Goal: Task Accomplishment & Management: Use online tool/utility

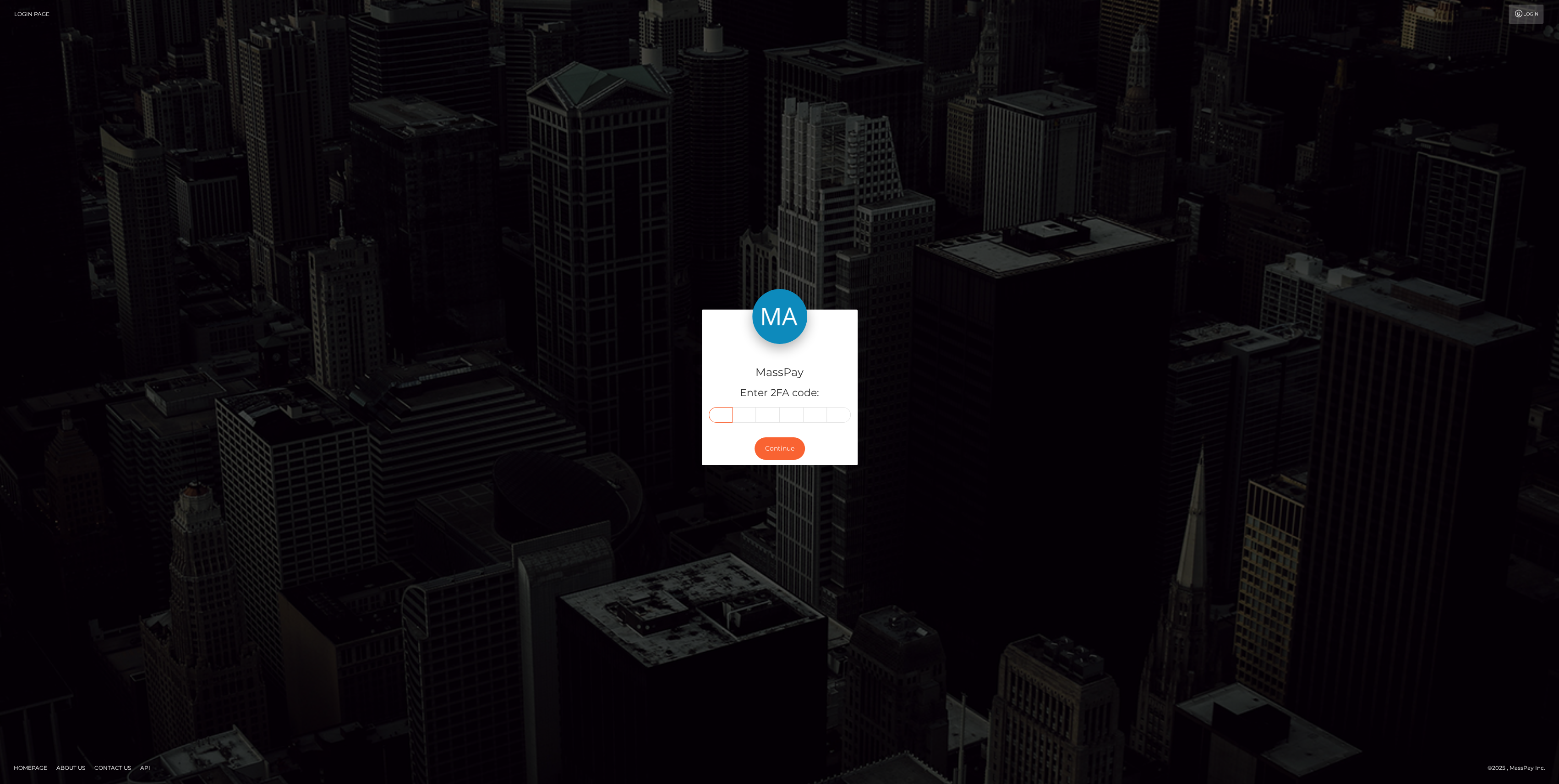
click at [718, 414] on input "text" at bounding box center [720, 415] width 24 height 16
paste input "0"
type input "0"
type input "8"
type input "6"
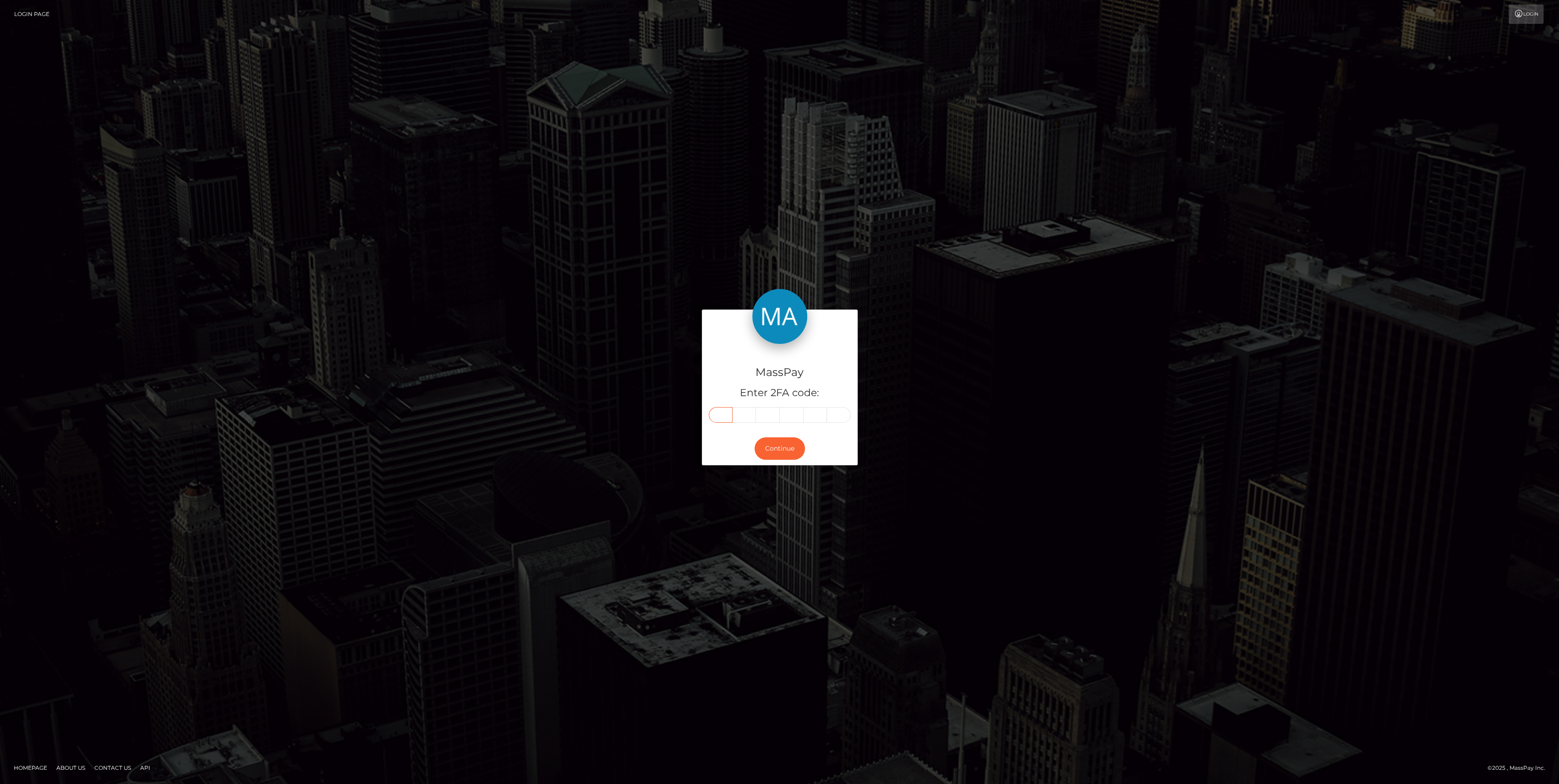
type input "4"
type input "3"
type input "0"
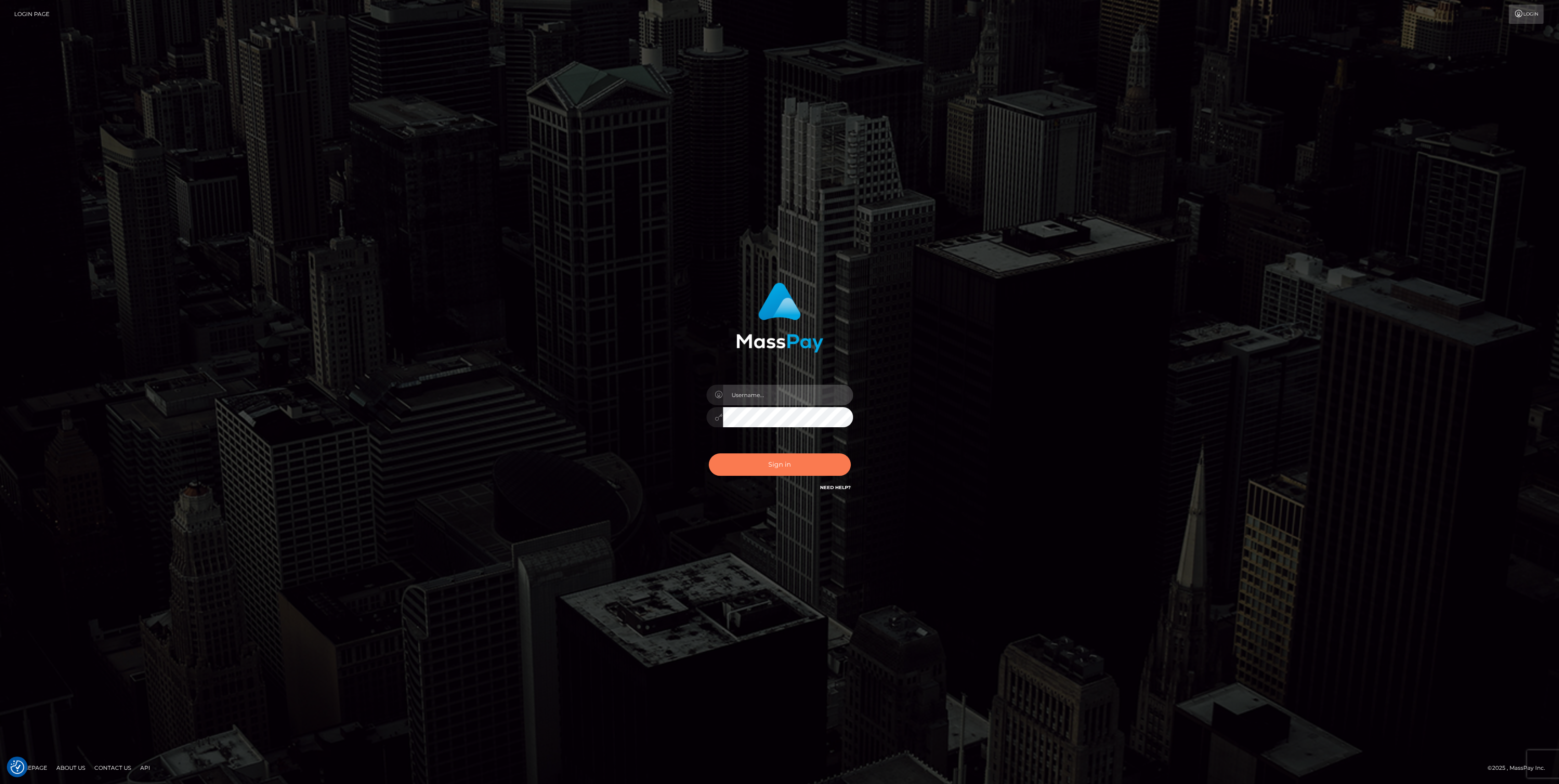
type input "bengreen"
click at [772, 459] on button "Sign in" at bounding box center [780, 464] width 142 height 22
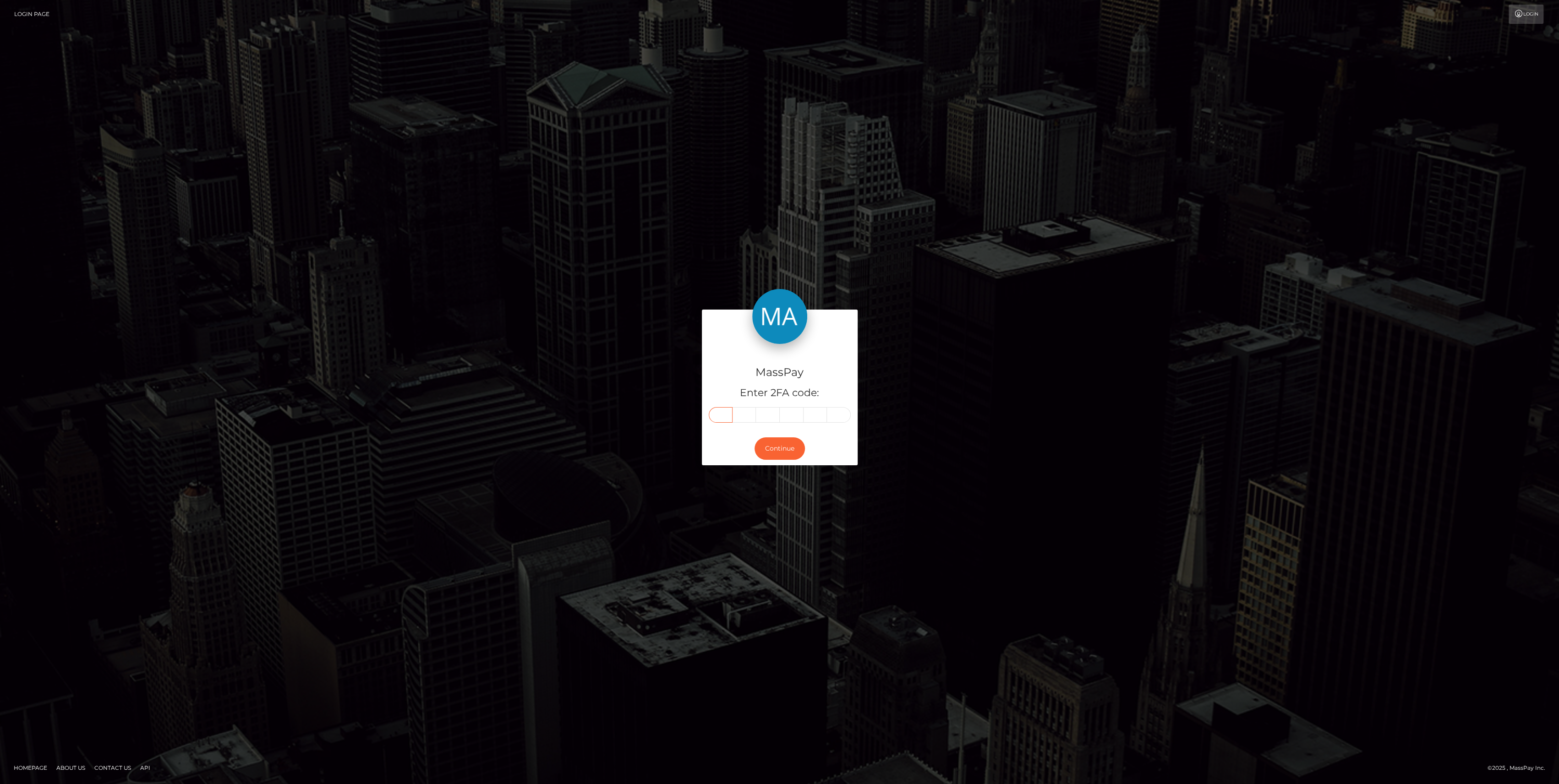
paste input "0"
type input "0"
type input "8"
type input "6"
type input "4"
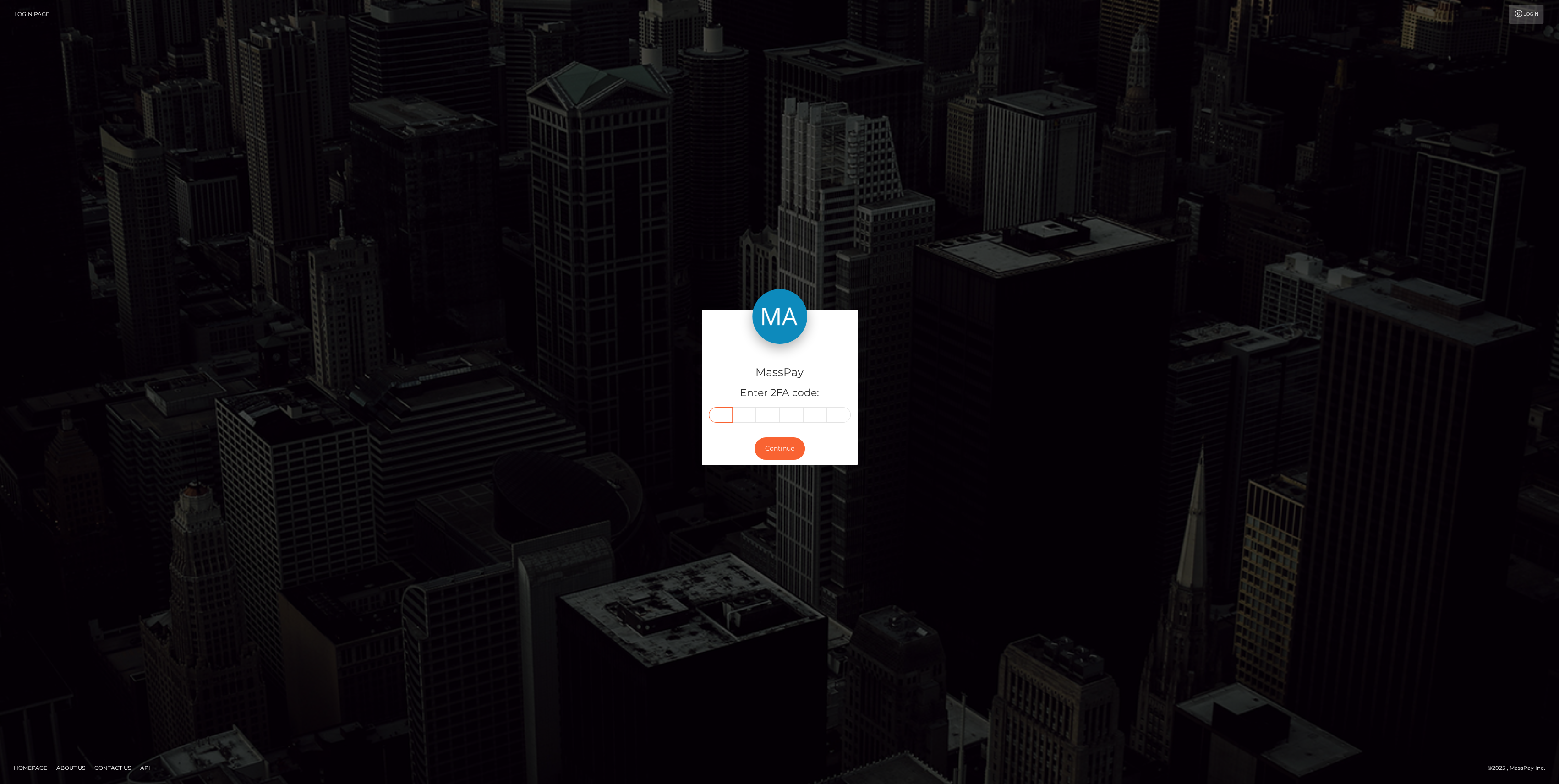
type input "3"
type input "0"
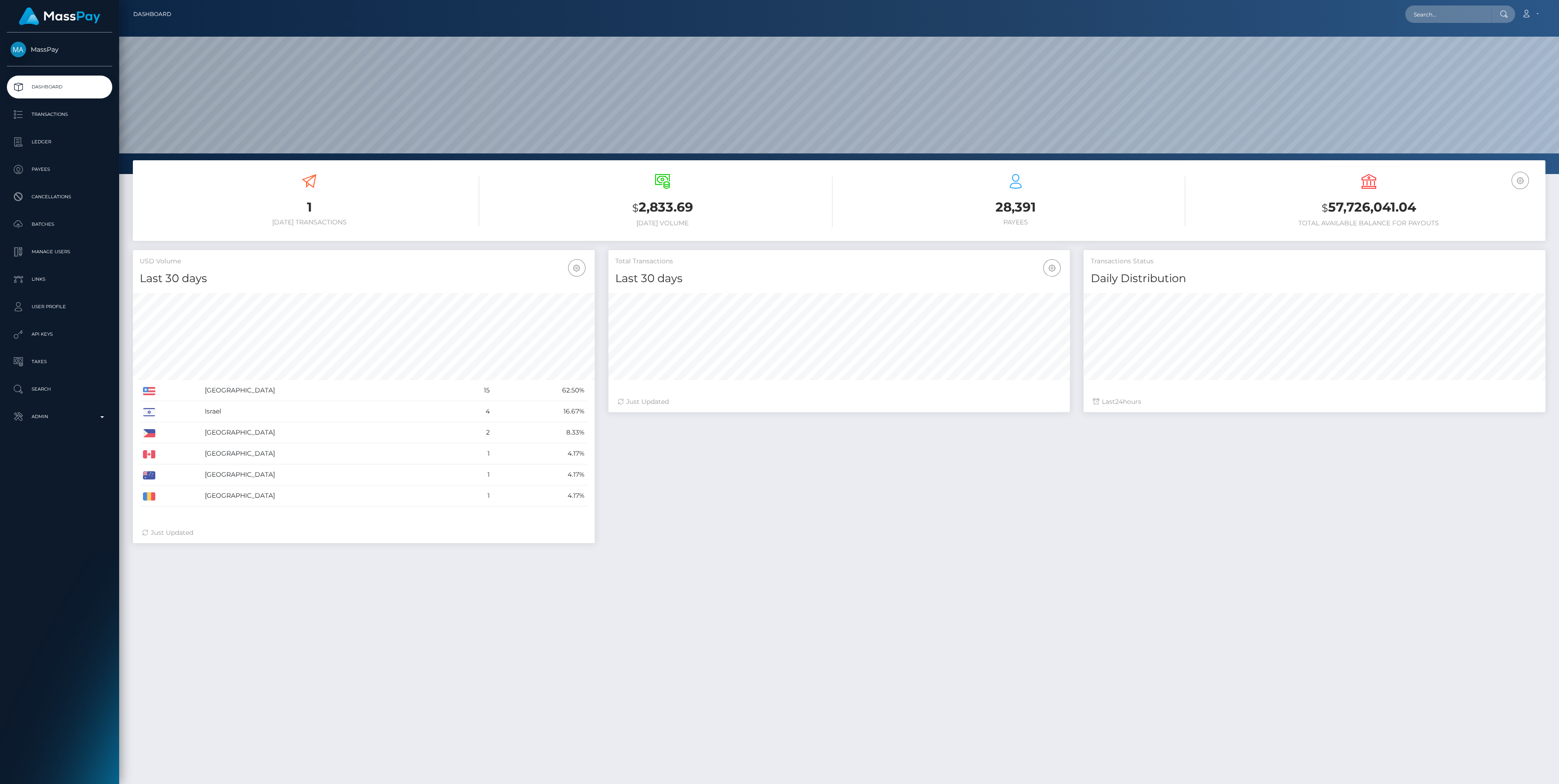
scroll to position [162, 462]
click at [91, 427] on link "Admin" at bounding box center [59, 417] width 105 height 23
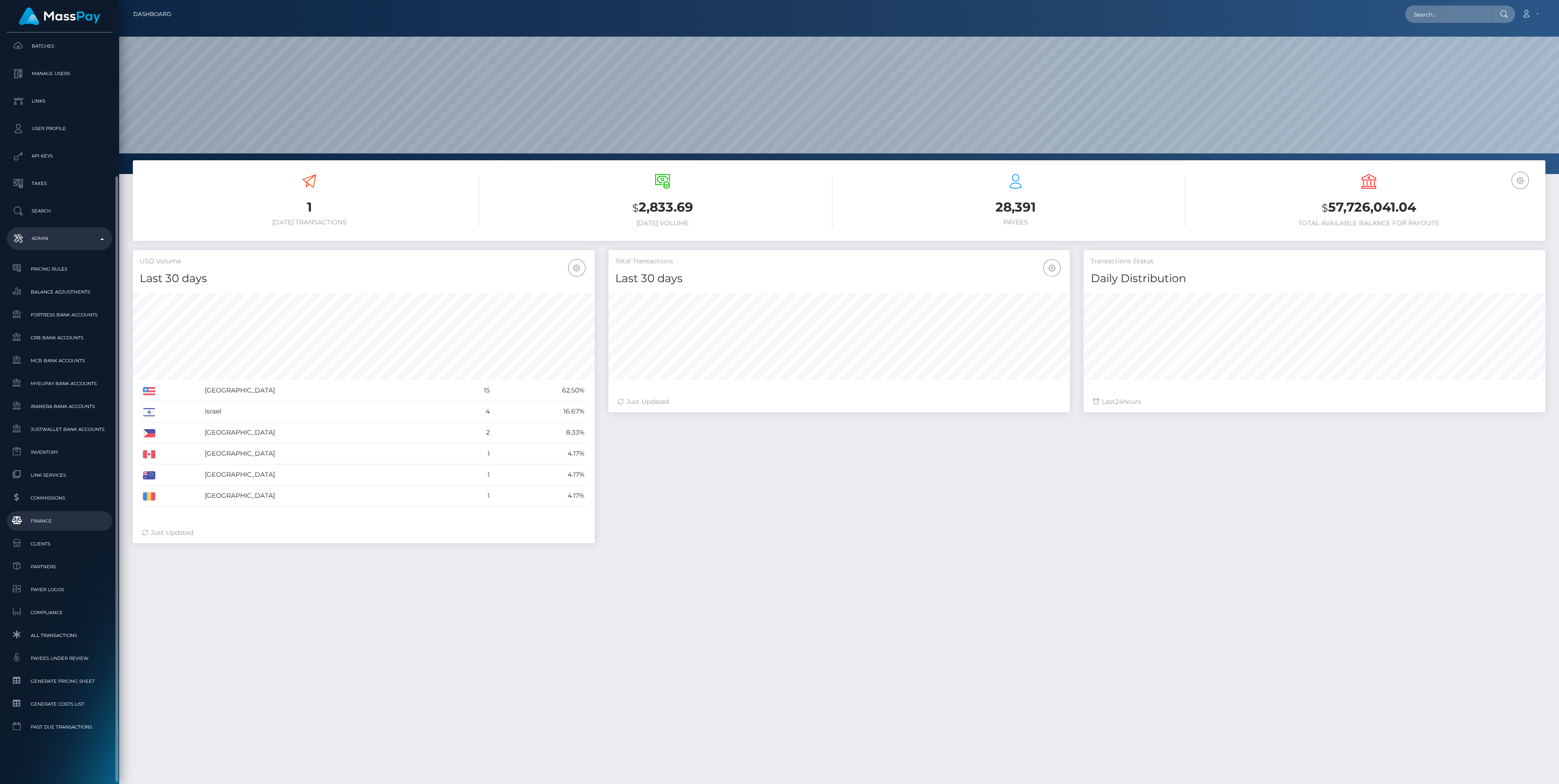
click at [48, 523] on span "Finance" at bounding box center [59, 520] width 98 height 10
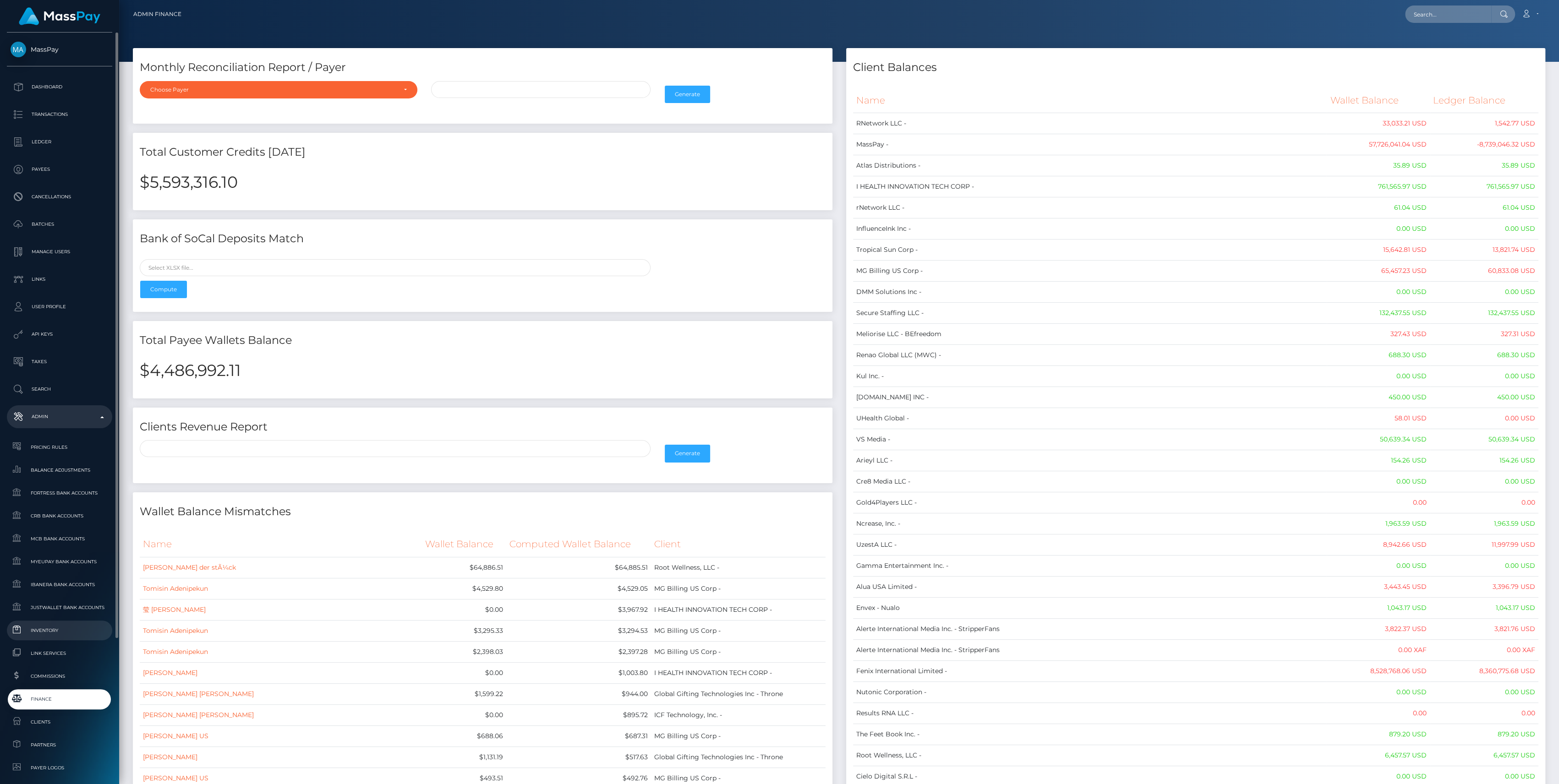
click at [37, 629] on span "Inventory" at bounding box center [59, 630] width 98 height 10
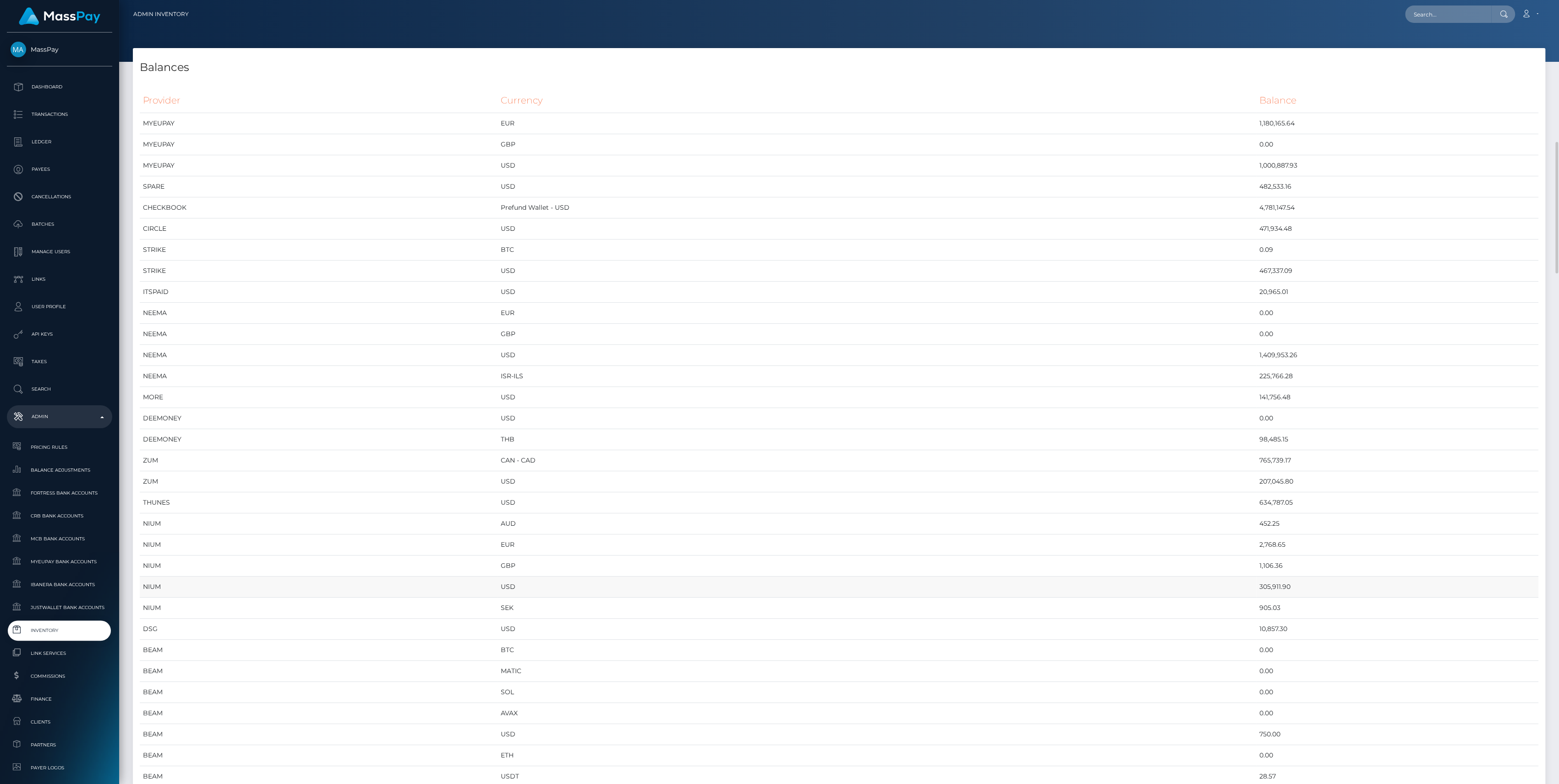
scroll to position [122, 0]
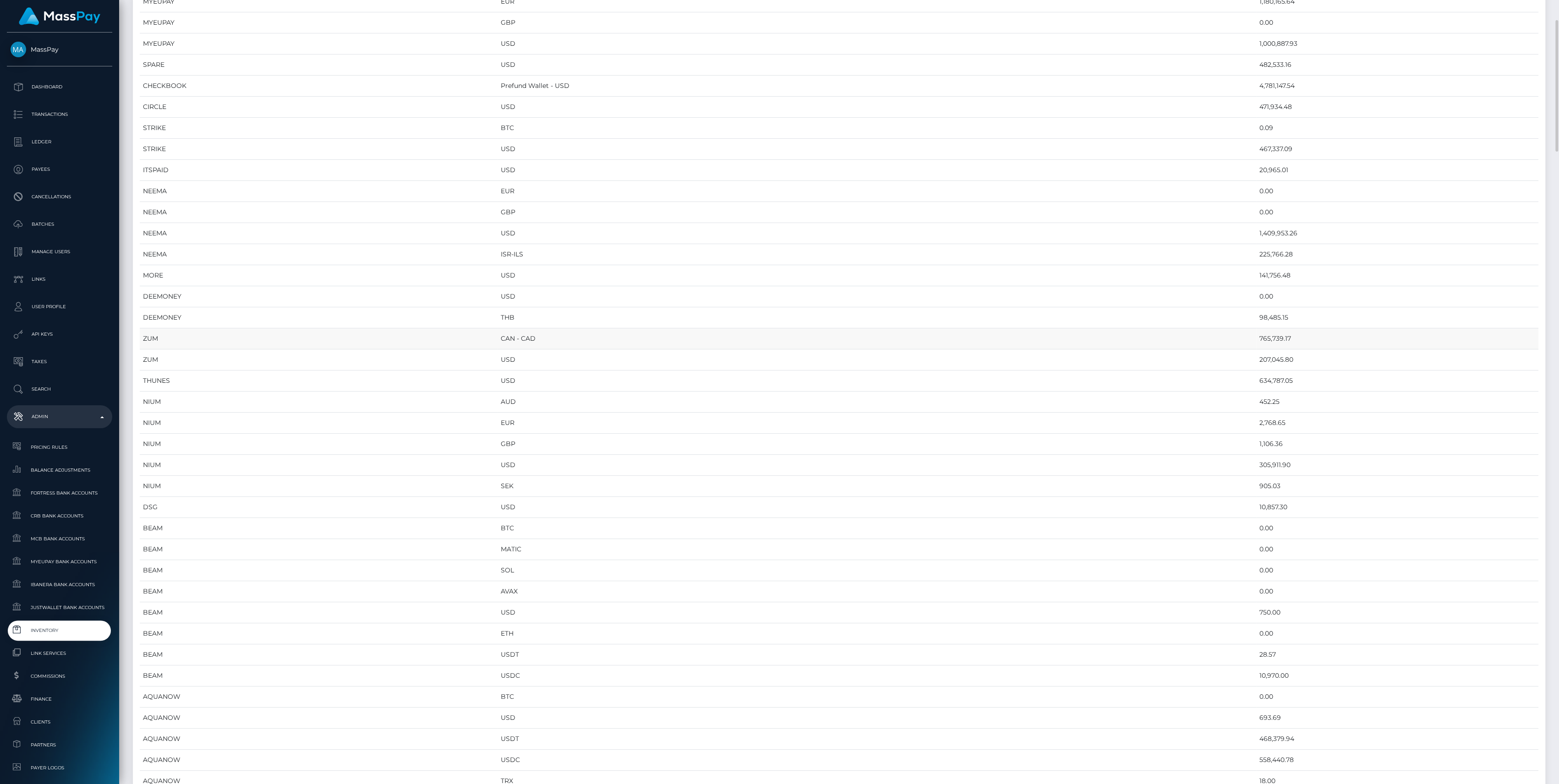
click at [1256, 333] on td "765,739.17" at bounding box center [1397, 339] width 282 height 21
copy td "765,739.17"
click at [1256, 339] on td "765,739.17" at bounding box center [1397, 339] width 282 height 21
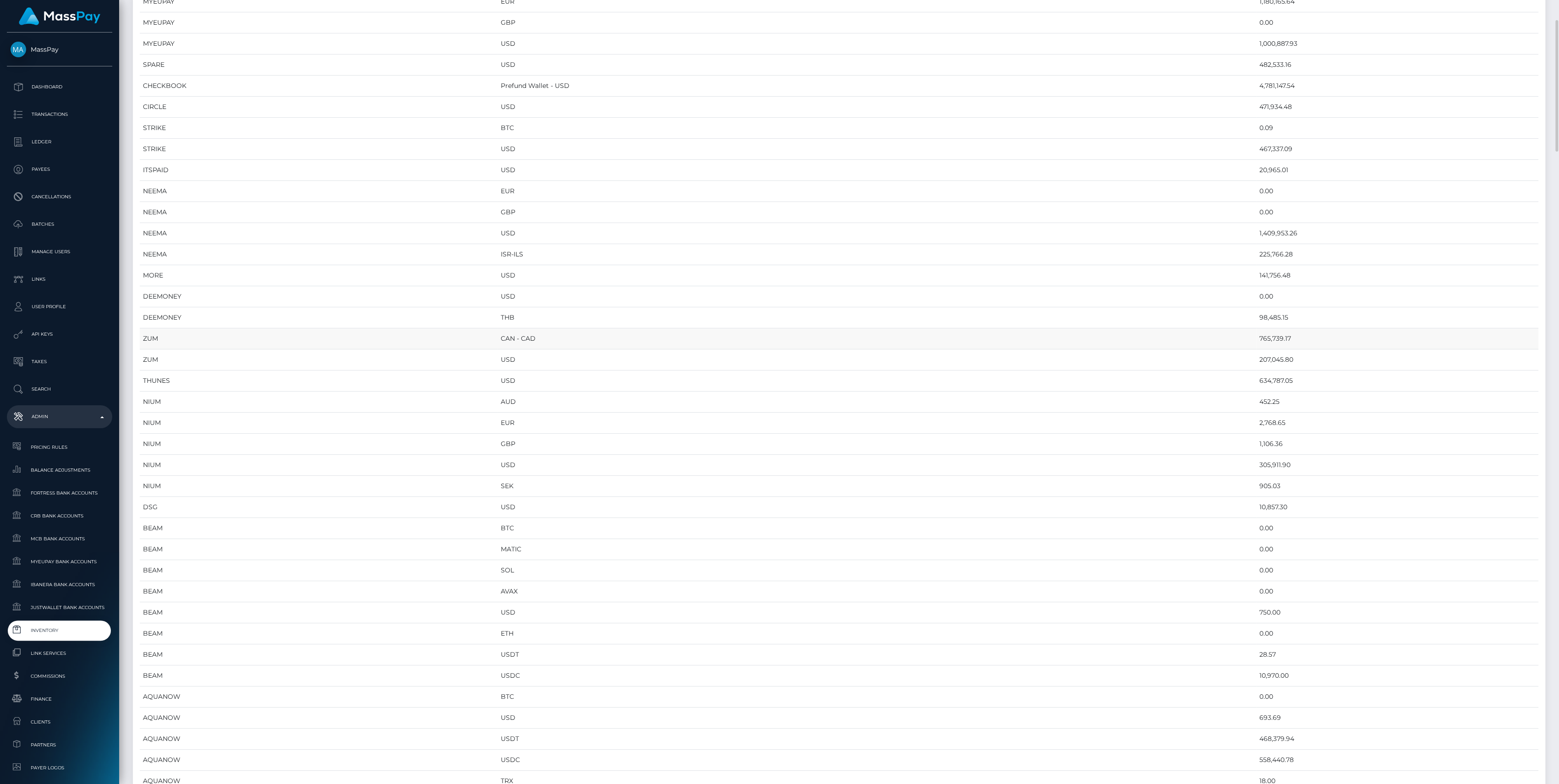
click at [1256, 339] on td "765,739.17" at bounding box center [1397, 339] width 282 height 21
click at [1256, 338] on td "765,739.17" at bounding box center [1397, 339] width 282 height 21
copy td "765,739.17"
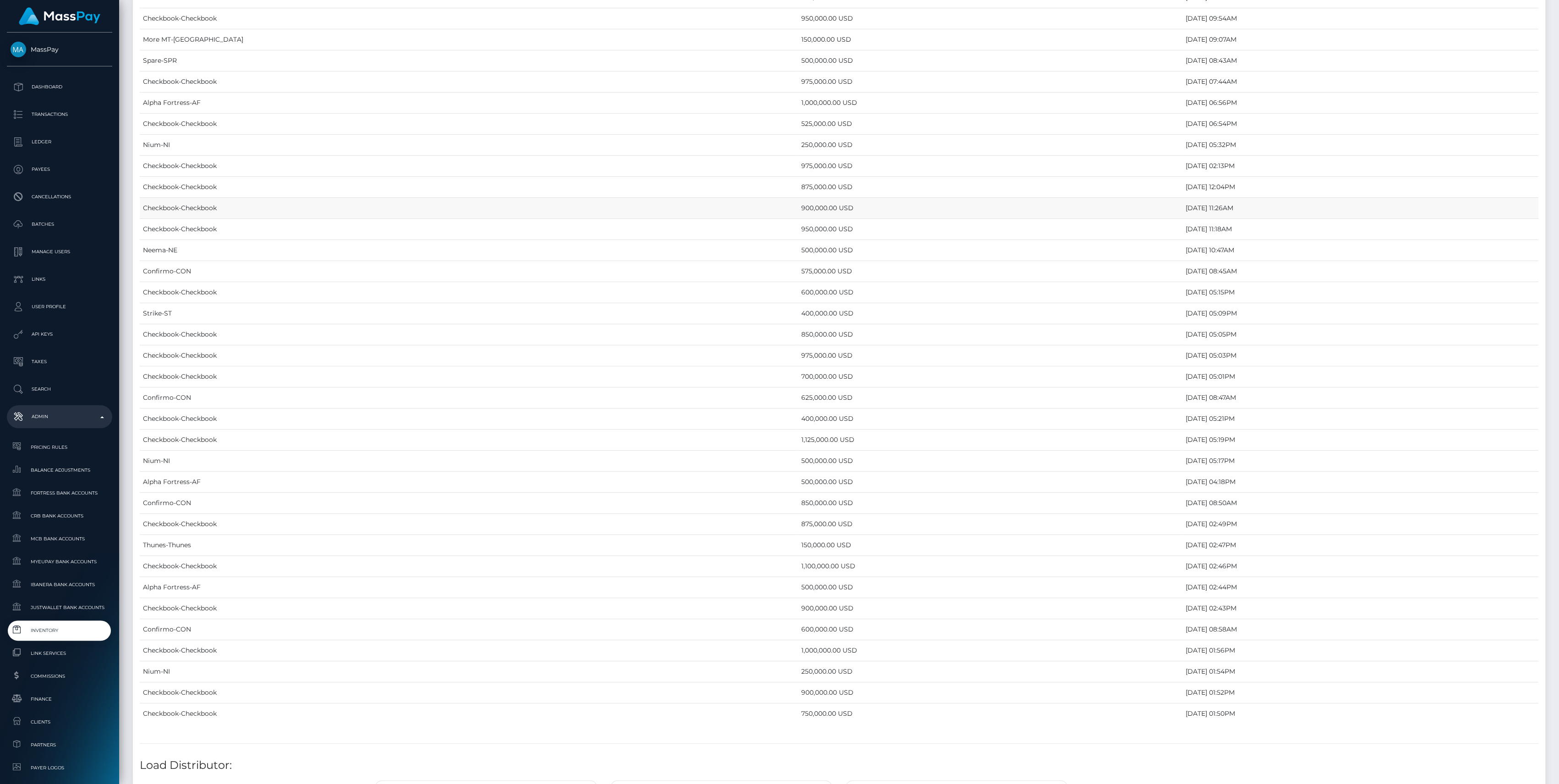
scroll to position [3884, 0]
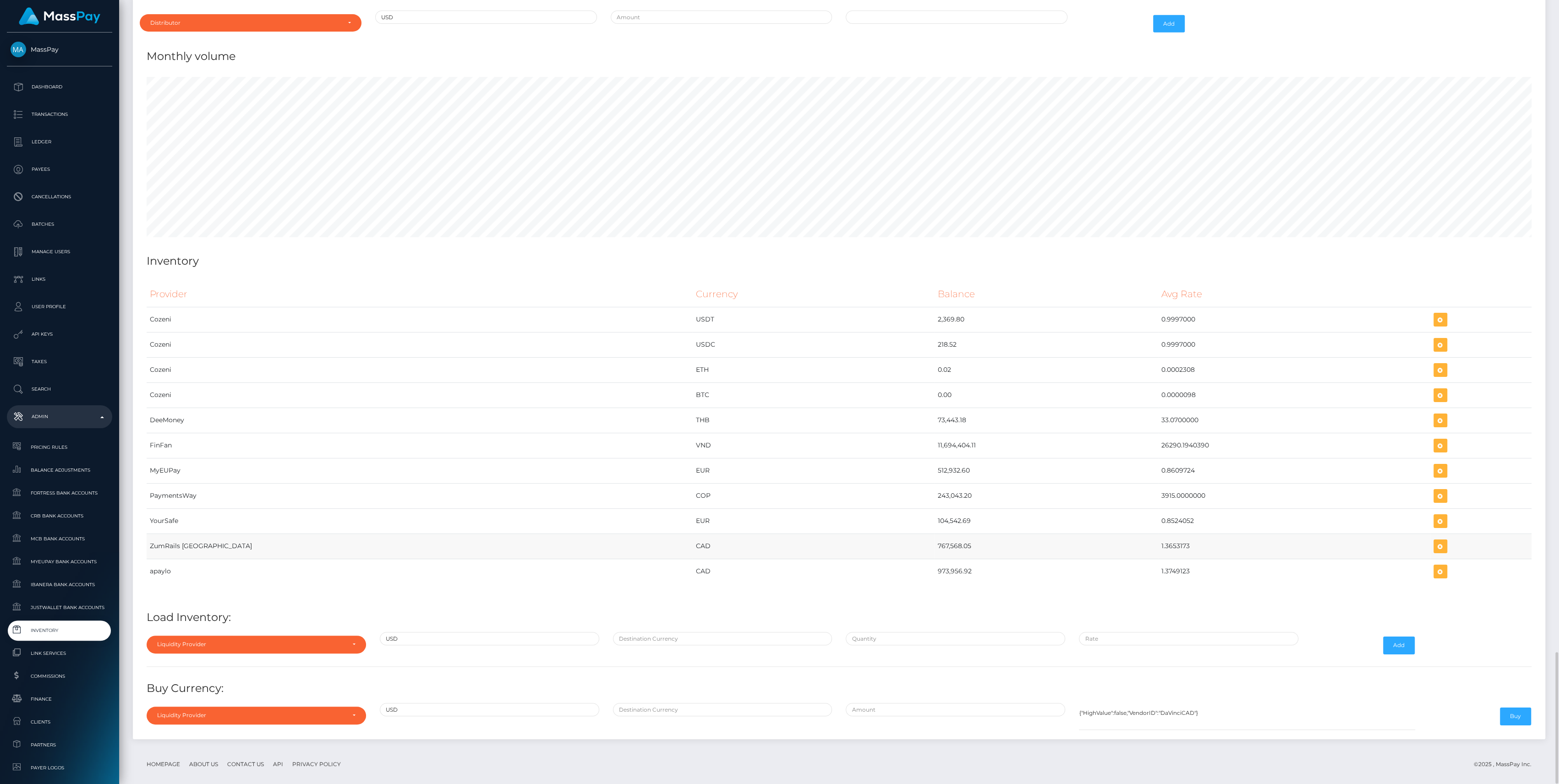
drag, startPoint x: 746, startPoint y: 539, endPoint x: 1149, endPoint y: 540, distance: 403.0
click at [1149, 540] on tr "ZumRails Canada CAD 767,568.05 1.3653173" at bounding box center [839, 546] width 1385 height 25
copy tr "767,568.05 1.3653173"
click at [1435, 541] on icon "button" at bounding box center [1440, 546] width 11 height 11
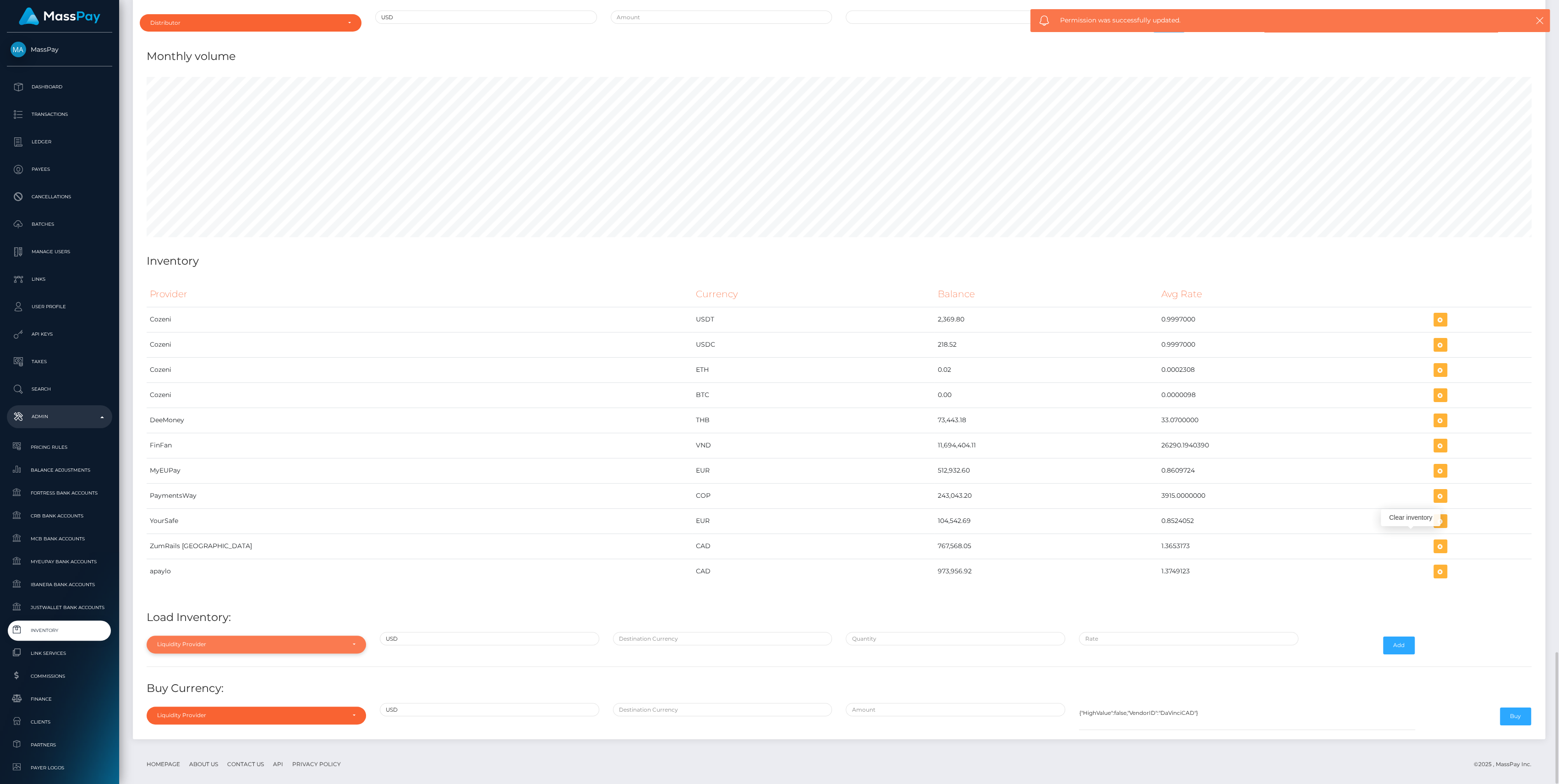
click at [315, 636] on div "Liquidity Provider" at bounding box center [256, 644] width 220 height 18
click at [223, 498] on input "Search" at bounding box center [256, 505] width 212 height 13
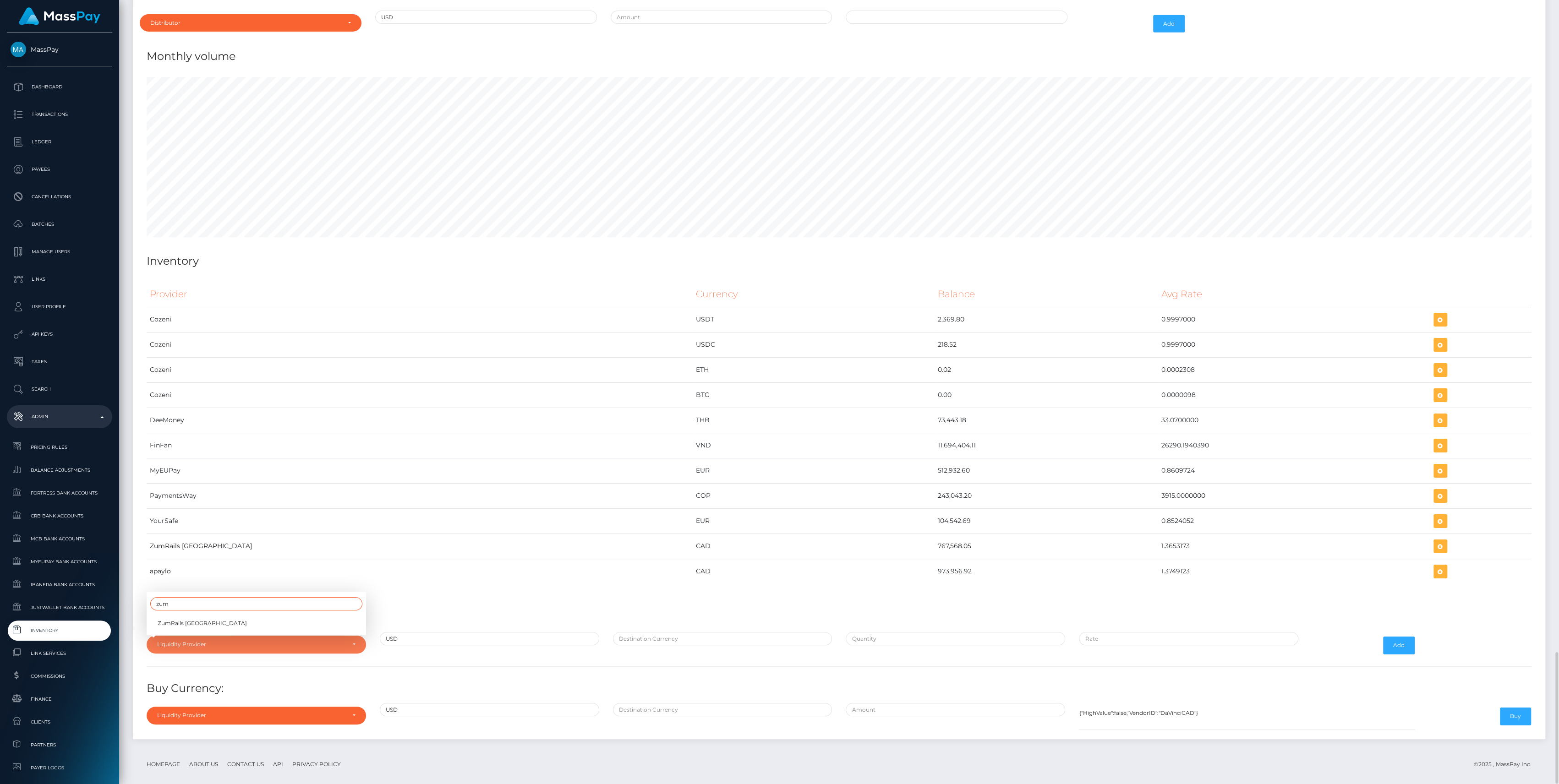
type input "zum"
click at [304, 615] on link "ZumRails [GEOGRAPHIC_DATA]" at bounding box center [256, 623] width 220 height 17
select select "ZumRails [GEOGRAPHIC_DATA]"
click at [670, 634] on input "text" at bounding box center [723, 639] width 220 height 13
type input "CAD"
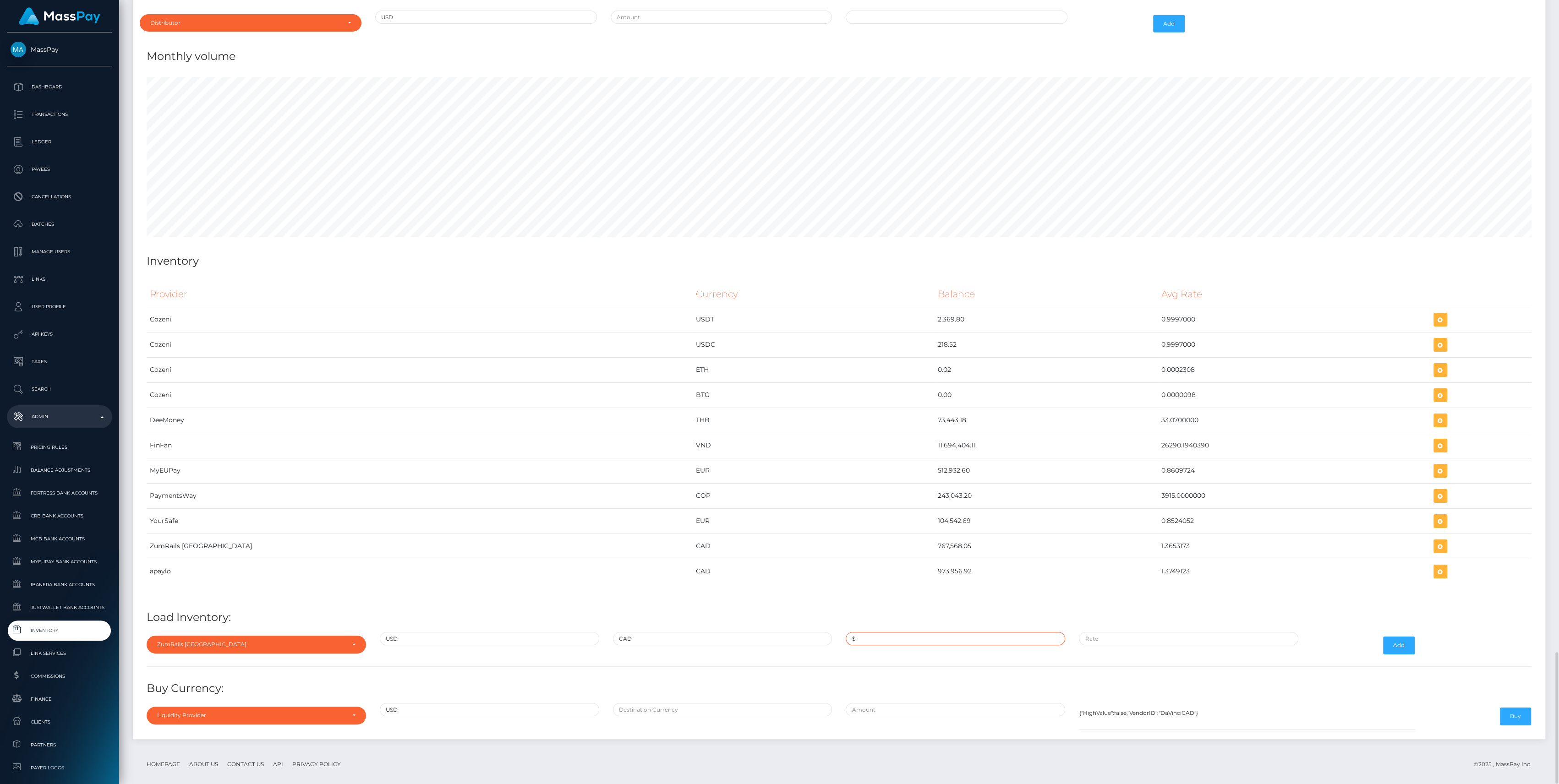
paste input "750,000.0000000"
type input "$750,000.0000000"
paste input "1.3631000"
type input "$1.3631000"
drag, startPoint x: 1384, startPoint y: 638, endPoint x: 1360, endPoint y: 638, distance: 24.0
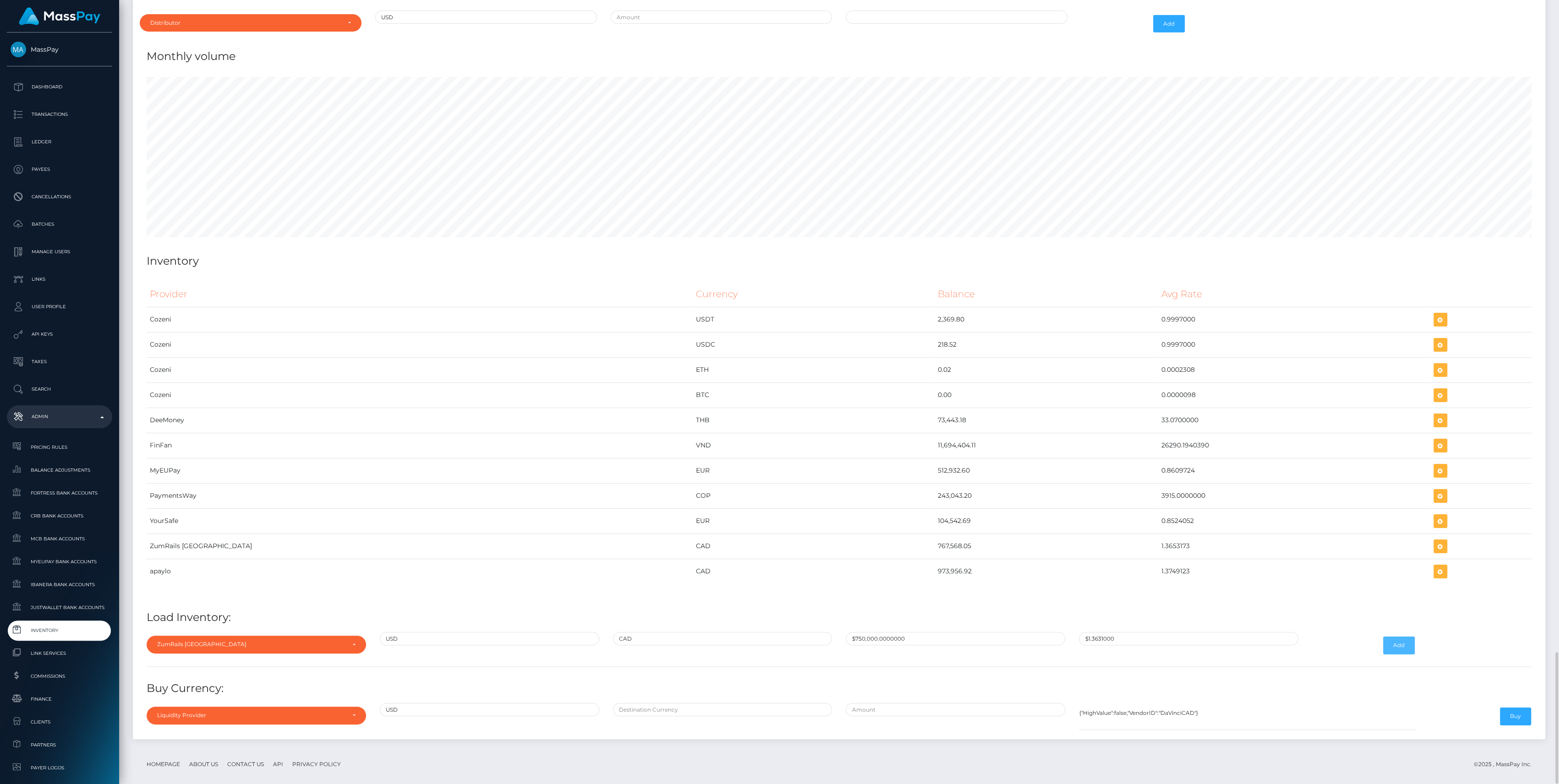
click at [1360, 638] on div "Add" at bounding box center [1364, 645] width 116 height 27
click at [1387, 636] on button "Add" at bounding box center [1399, 645] width 31 height 18
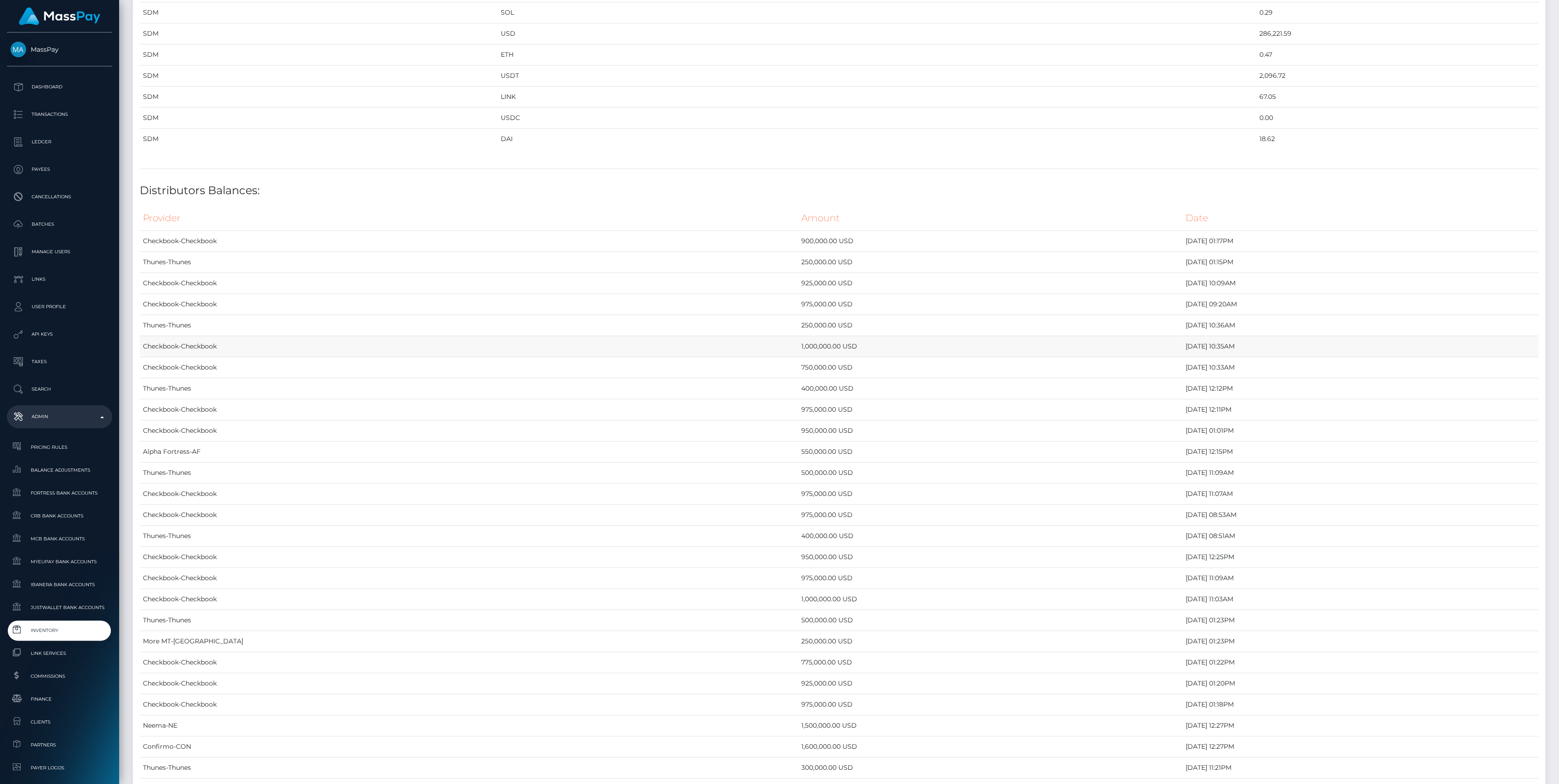
scroll to position [3884, 0]
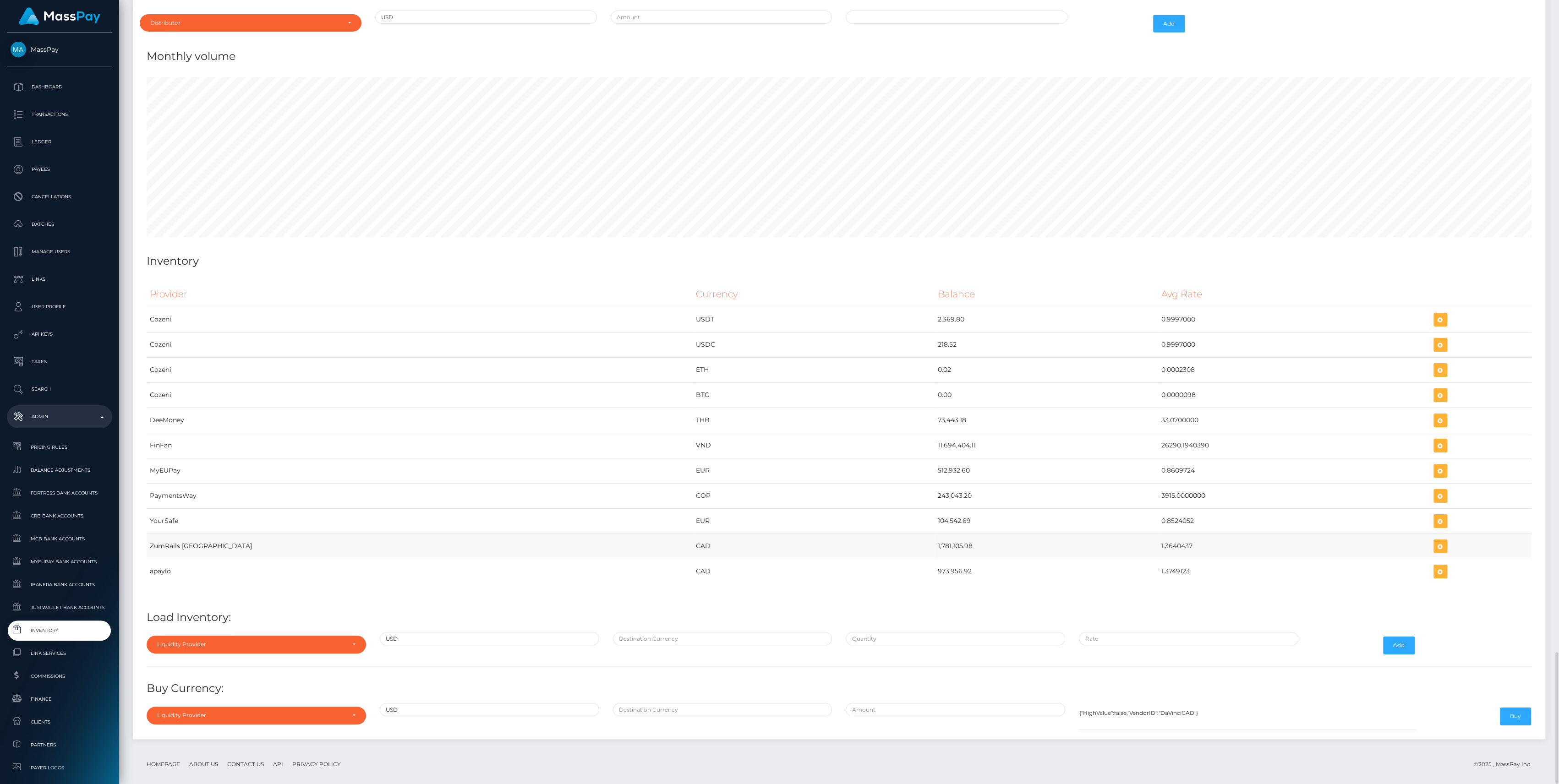
click at [1430, 534] on td at bounding box center [1480, 546] width 101 height 25
click at [1435, 541] on icon "button" at bounding box center [1440, 546] width 11 height 11
click at [1434, 540] on button "button" at bounding box center [1440, 546] width 14 height 14
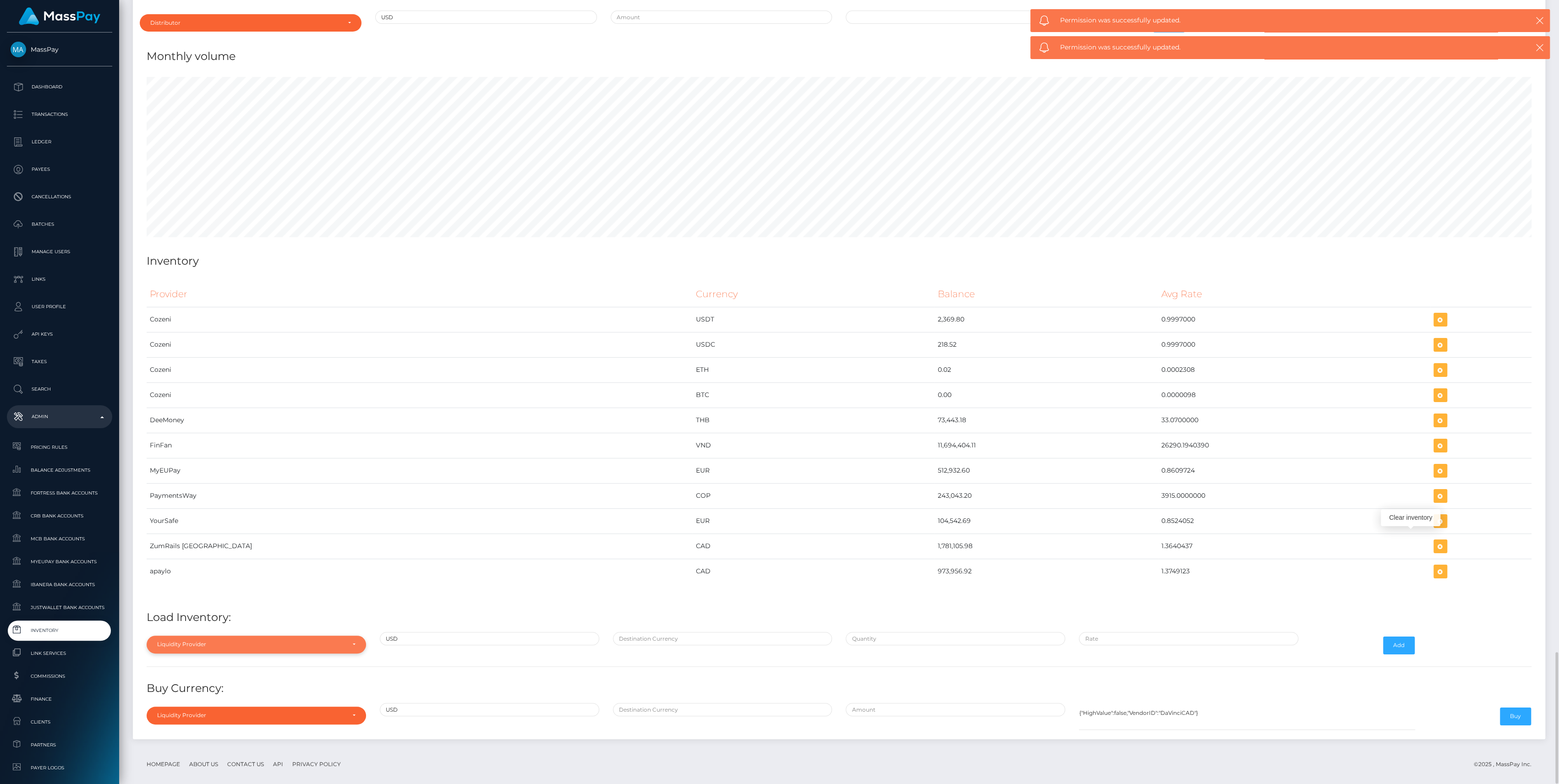
click at [271, 636] on div "Liquidity Provider" at bounding box center [256, 644] width 220 height 18
click at [267, 515] on li "Liquidity Provider" at bounding box center [256, 524] width 220 height 17
click at [268, 508] on td "YourSafe" at bounding box center [419, 521] width 546 height 25
click at [280, 636] on div "Liquidity Provider" at bounding box center [256, 644] width 220 height 18
click at [282, 498] on input "Search" at bounding box center [256, 505] width 212 height 13
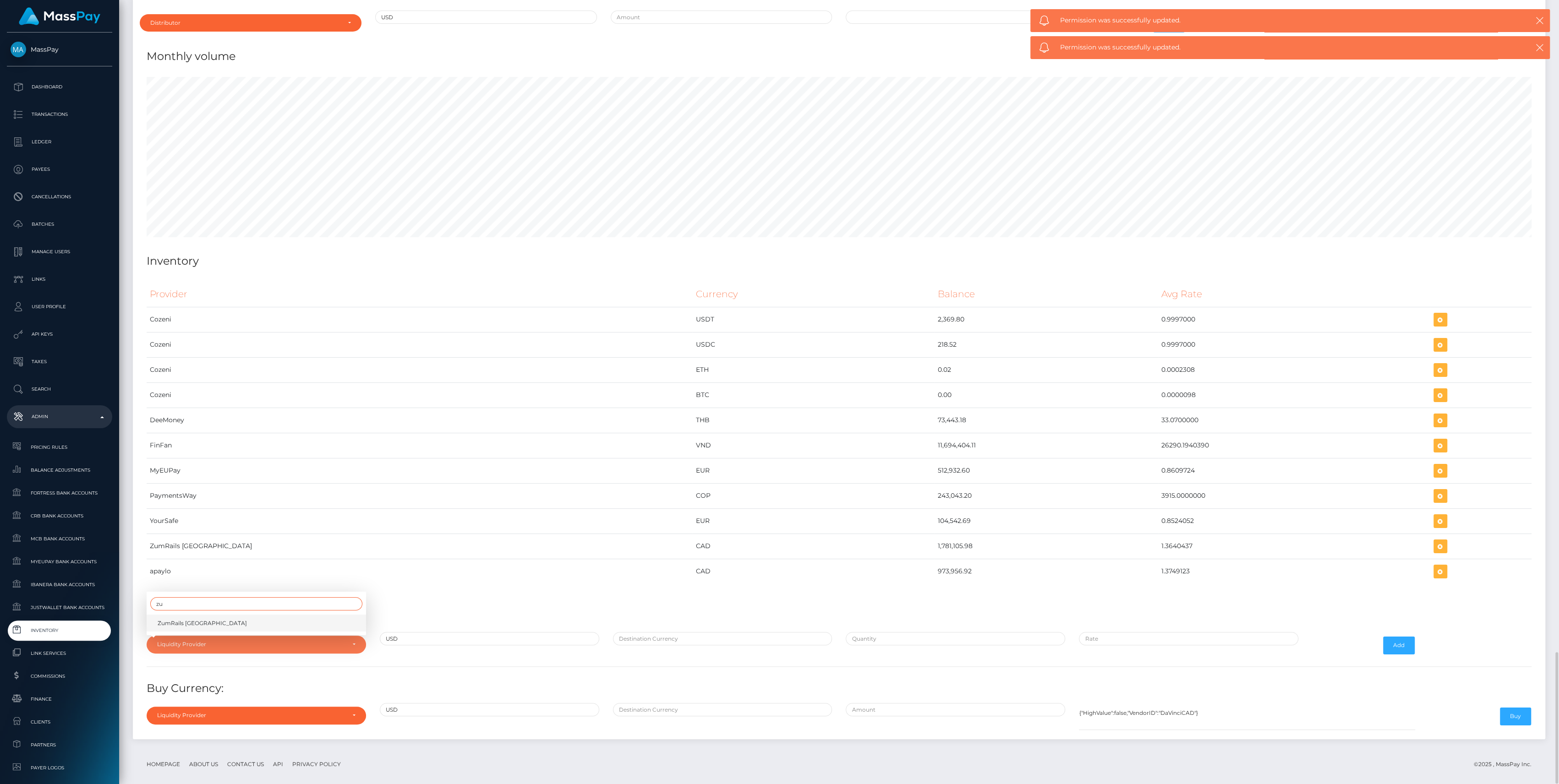
type input "zu"
click at [312, 615] on link "ZumRails [GEOGRAPHIC_DATA]" at bounding box center [256, 623] width 220 height 17
select select "ZumRails [GEOGRAPHIC_DATA]"
click at [719, 634] on input "text" at bounding box center [723, 639] width 220 height 13
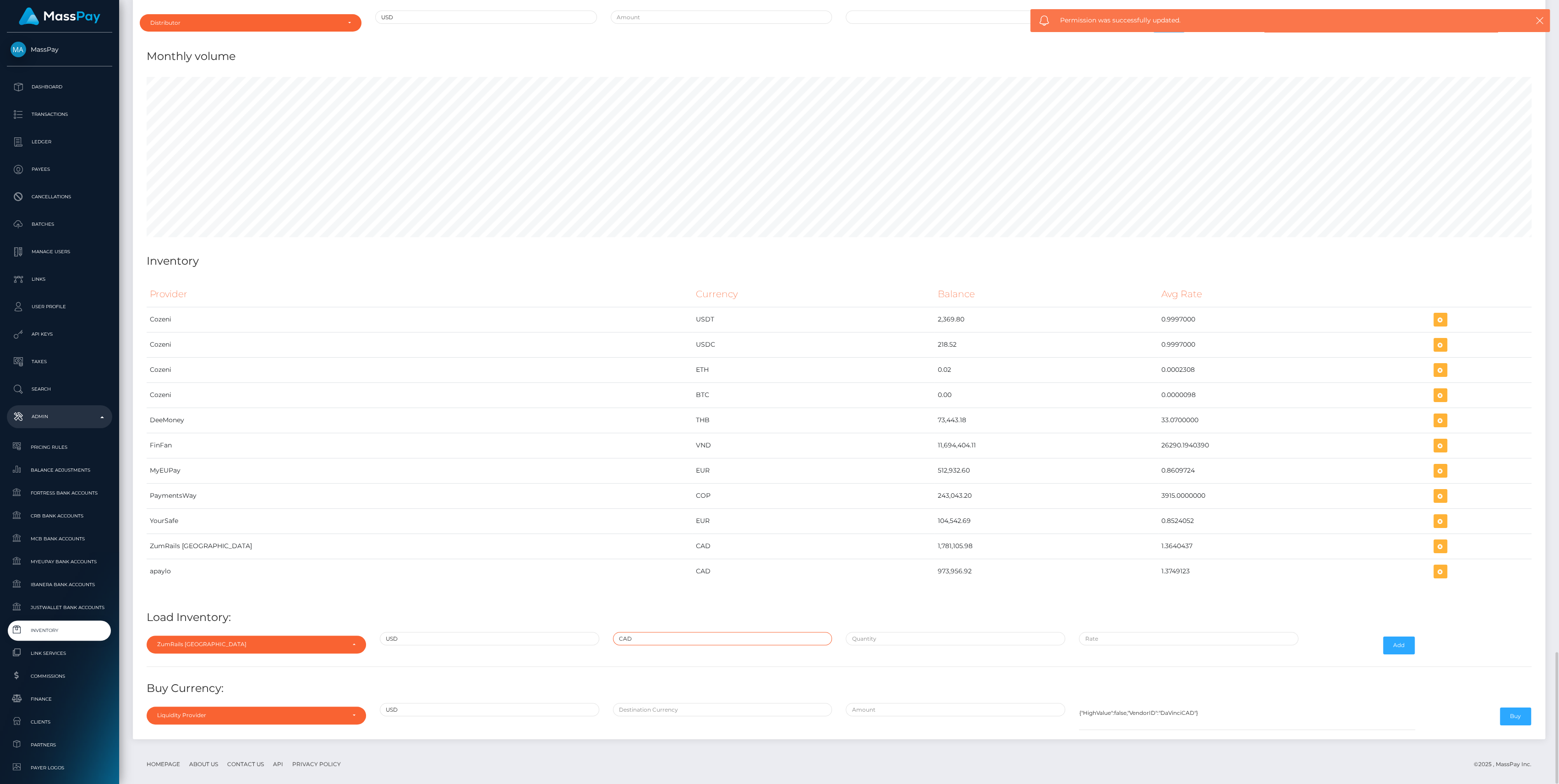
type input "CAD"
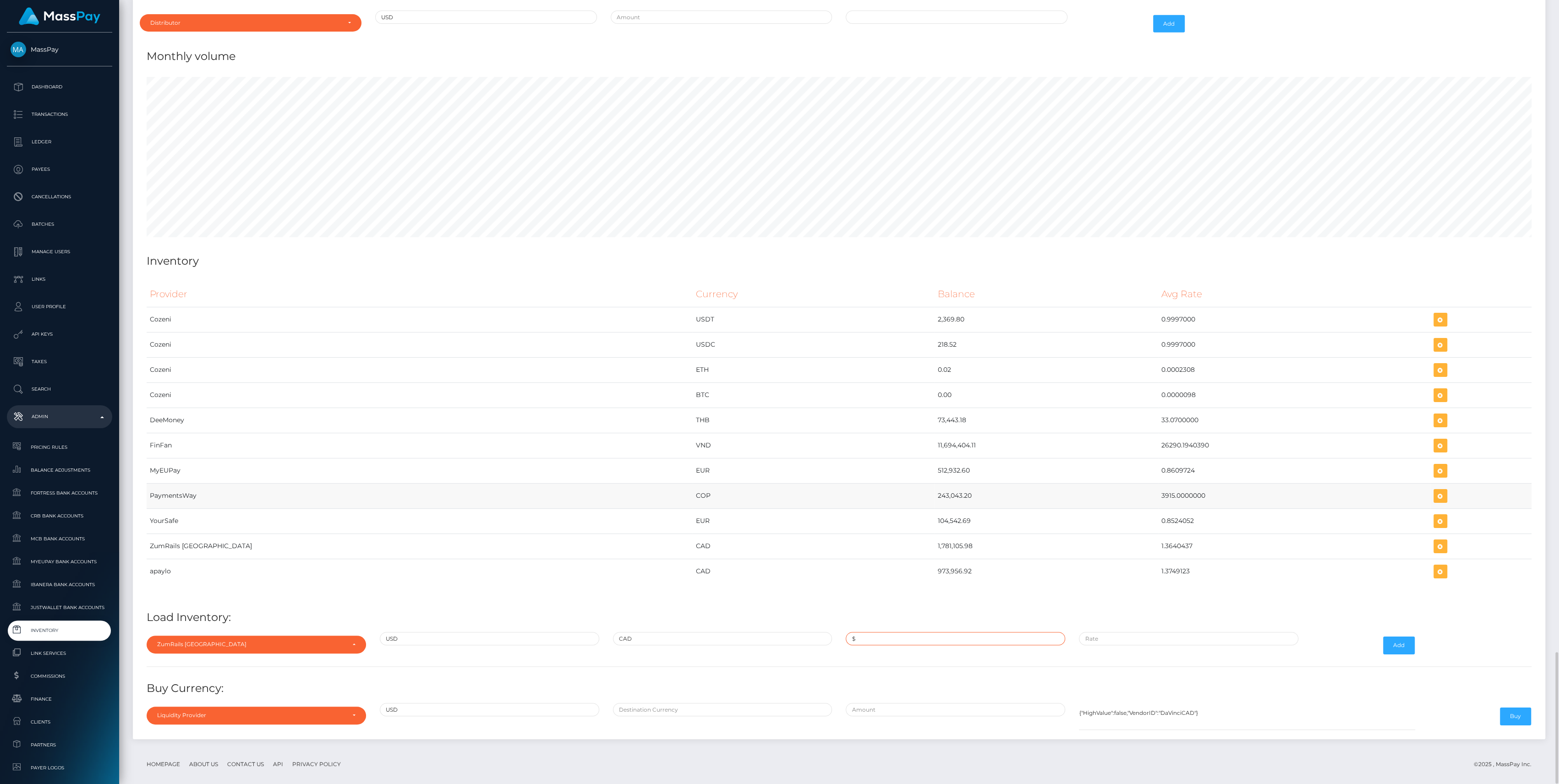
paste input "750,000.0000000"
type input "$750,000.0000000"
paste input "1.3631000"
type input "$1.3631000"
click at [1411, 636] on button "Add" at bounding box center [1399, 645] width 31 height 18
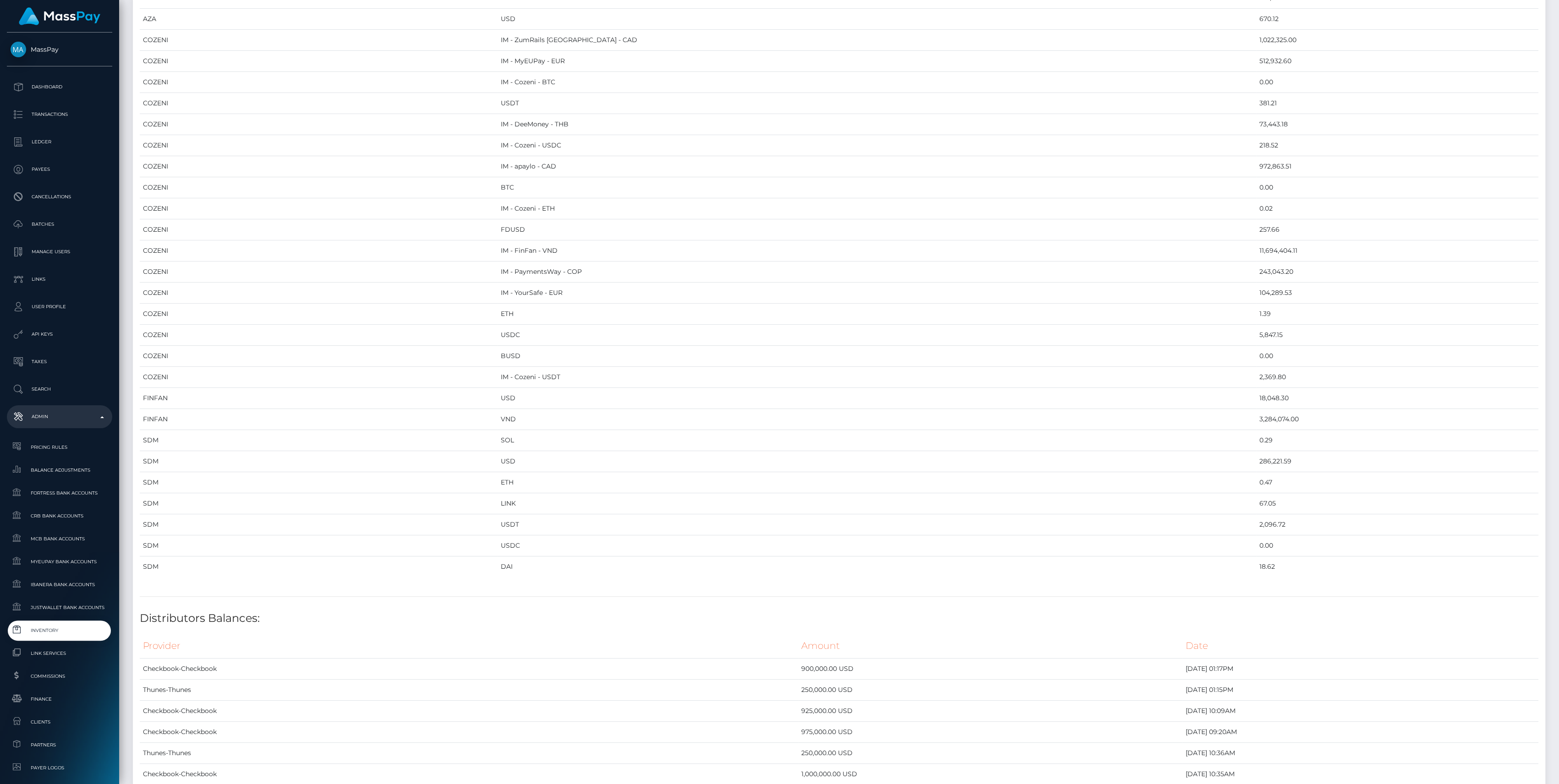
scroll to position [3884, 0]
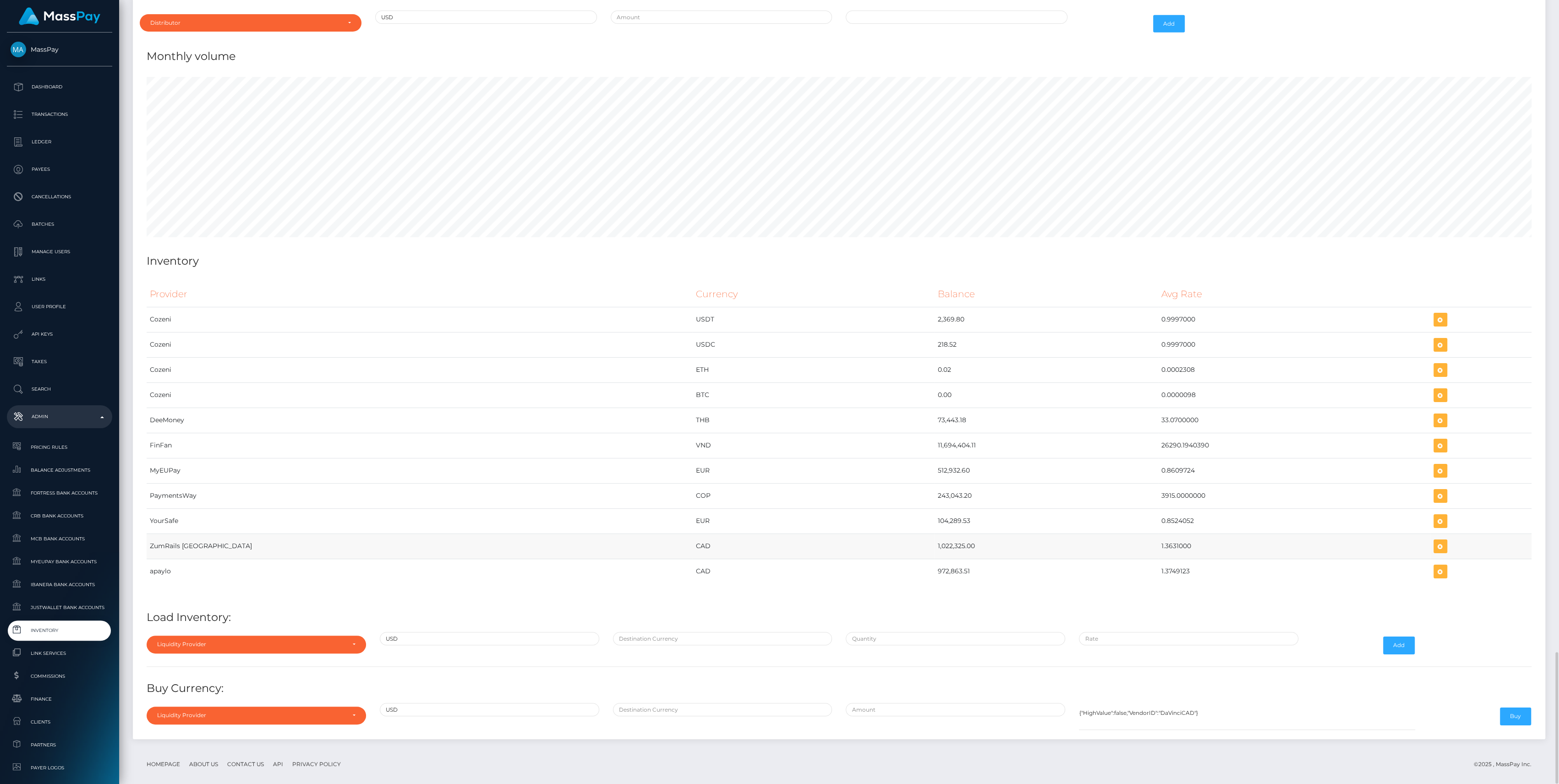
drag, startPoint x: 815, startPoint y: 533, endPoint x: 1151, endPoint y: 538, distance: 336.0
click at [1151, 538] on tr "ZumRails Canada CAD 1,022,325.00 1.3631000" at bounding box center [839, 546] width 1385 height 25
copy tr "1,022,325.00 1.3631000"
click at [212, 640] on div "Liquidity Provider" at bounding box center [256, 644] width 220 height 18
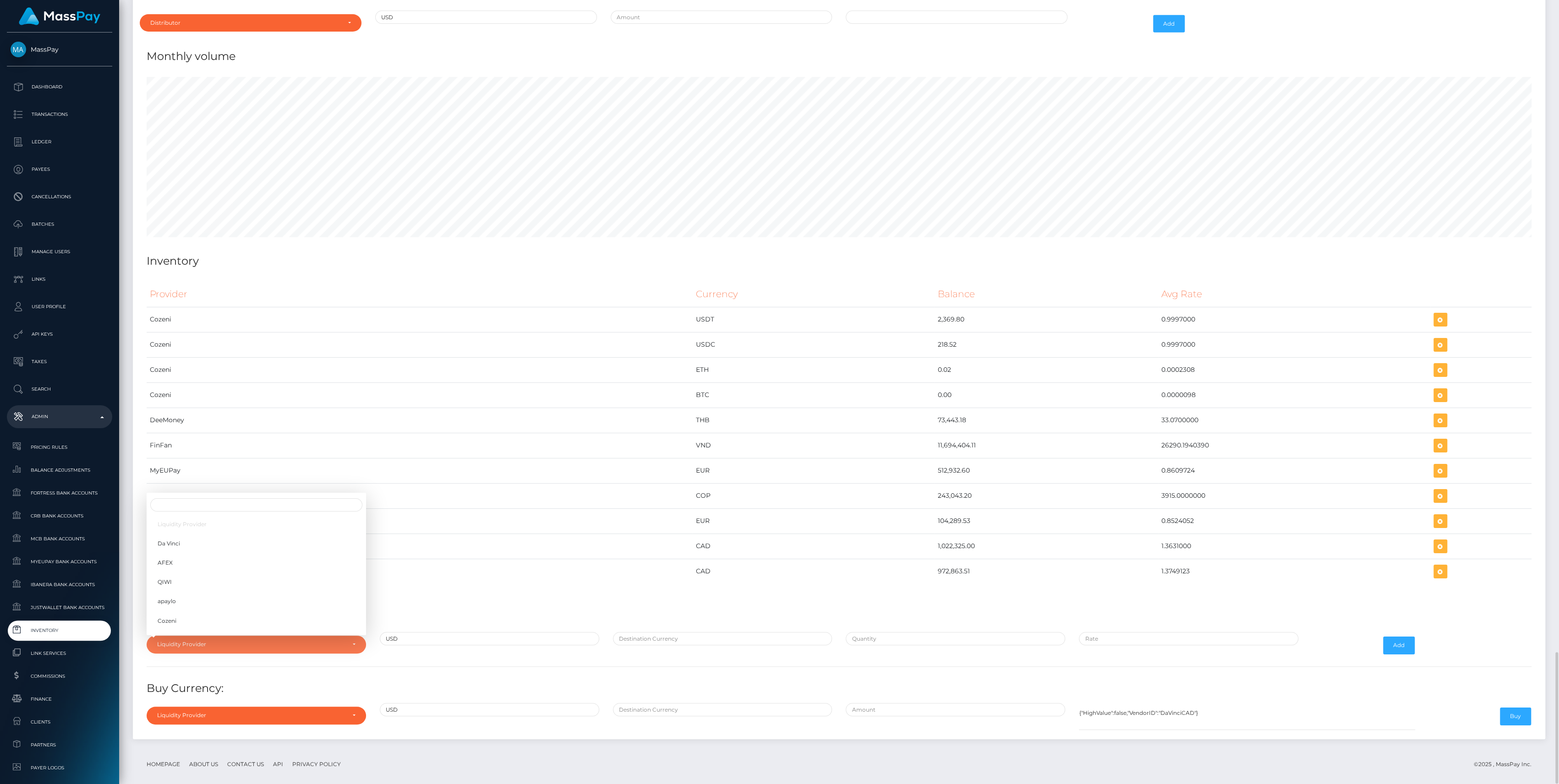
click at [421, 610] on h4 "Load Inventory:" at bounding box center [839, 618] width 1385 height 16
click at [263, 639] on div "Liquidity Provider" at bounding box center [256, 644] width 220 height 18
click at [693, 534] on td "CAD" at bounding box center [814, 546] width 242 height 25
click at [353, 632] on div "Liquidity Provider Da Vinci AFEX QIWI apaylo Cozeni B4B ApprizaPay PaymentsWay …" at bounding box center [256, 645] width 233 height 27
click at [342, 641] on div "Liquidity Provider" at bounding box center [251, 644] width 188 height 7
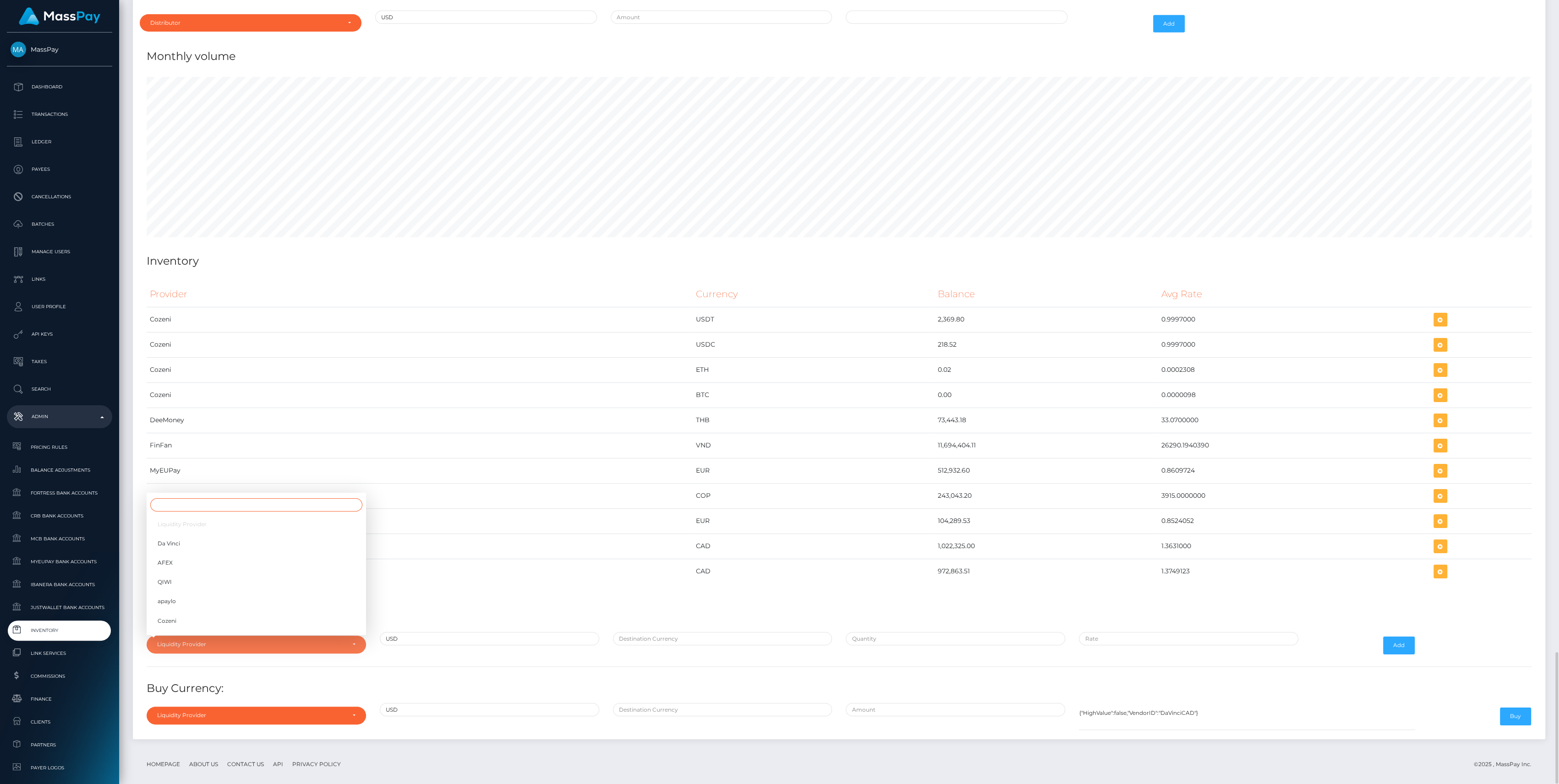
click at [259, 498] on input "Search" at bounding box center [256, 505] width 212 height 13
type input "zu"
click at [163, 619] on span "ZumRails Canada" at bounding box center [202, 623] width 90 height 8
select select "ZumRails Canada"
click at [680, 620] on div "Provider Currency Balance Avg Rate Cozeni USDT 2,369.80 Load Inventory:" at bounding box center [839, 505] width 1399 height 460
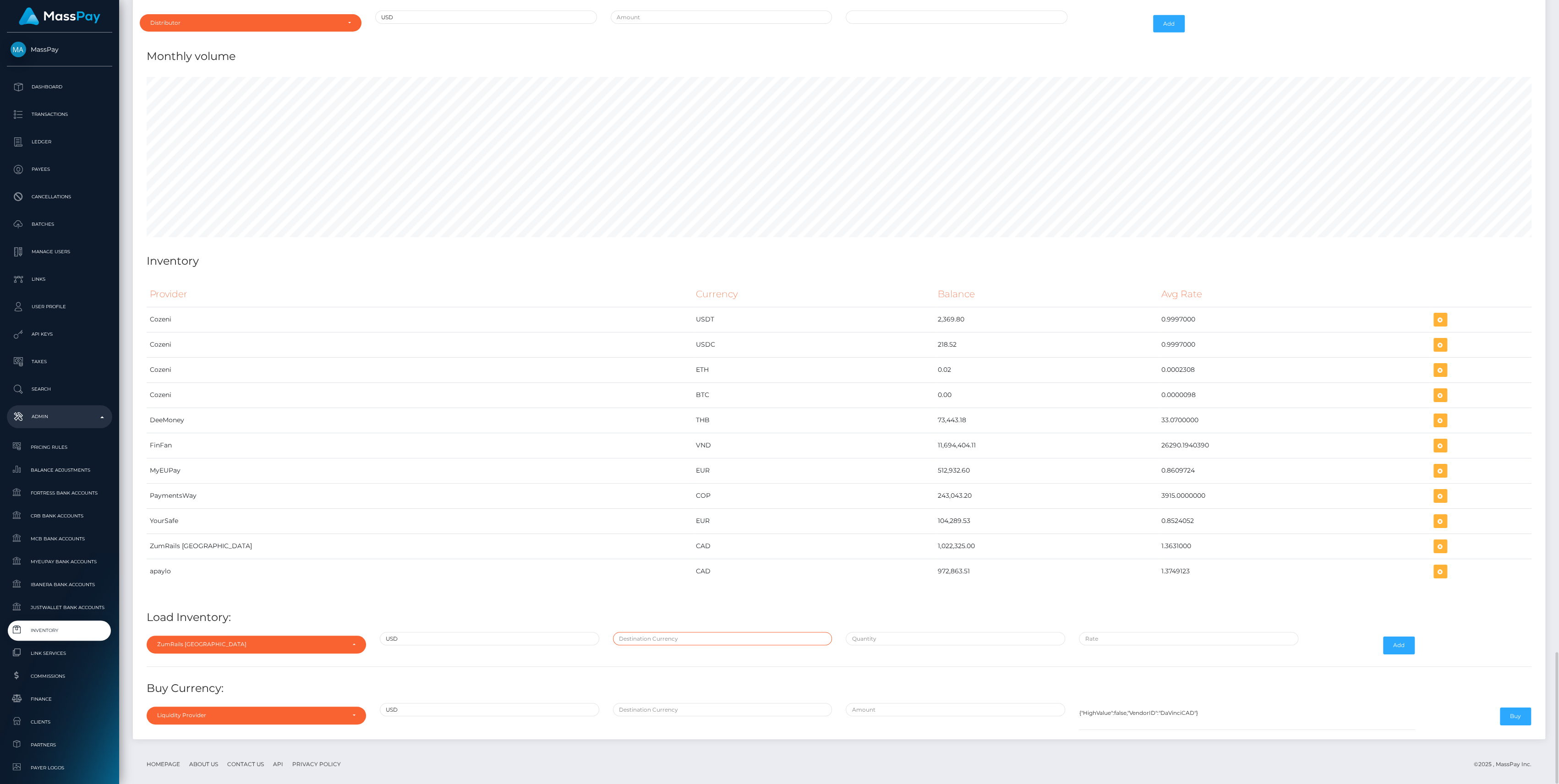
click at [683, 632] on input "text" at bounding box center [723, 639] width 220 height 13
type input "CAD"
paste input "560,850.7048000"
type input "$560,850.7048000"
paste input "1.3653173"
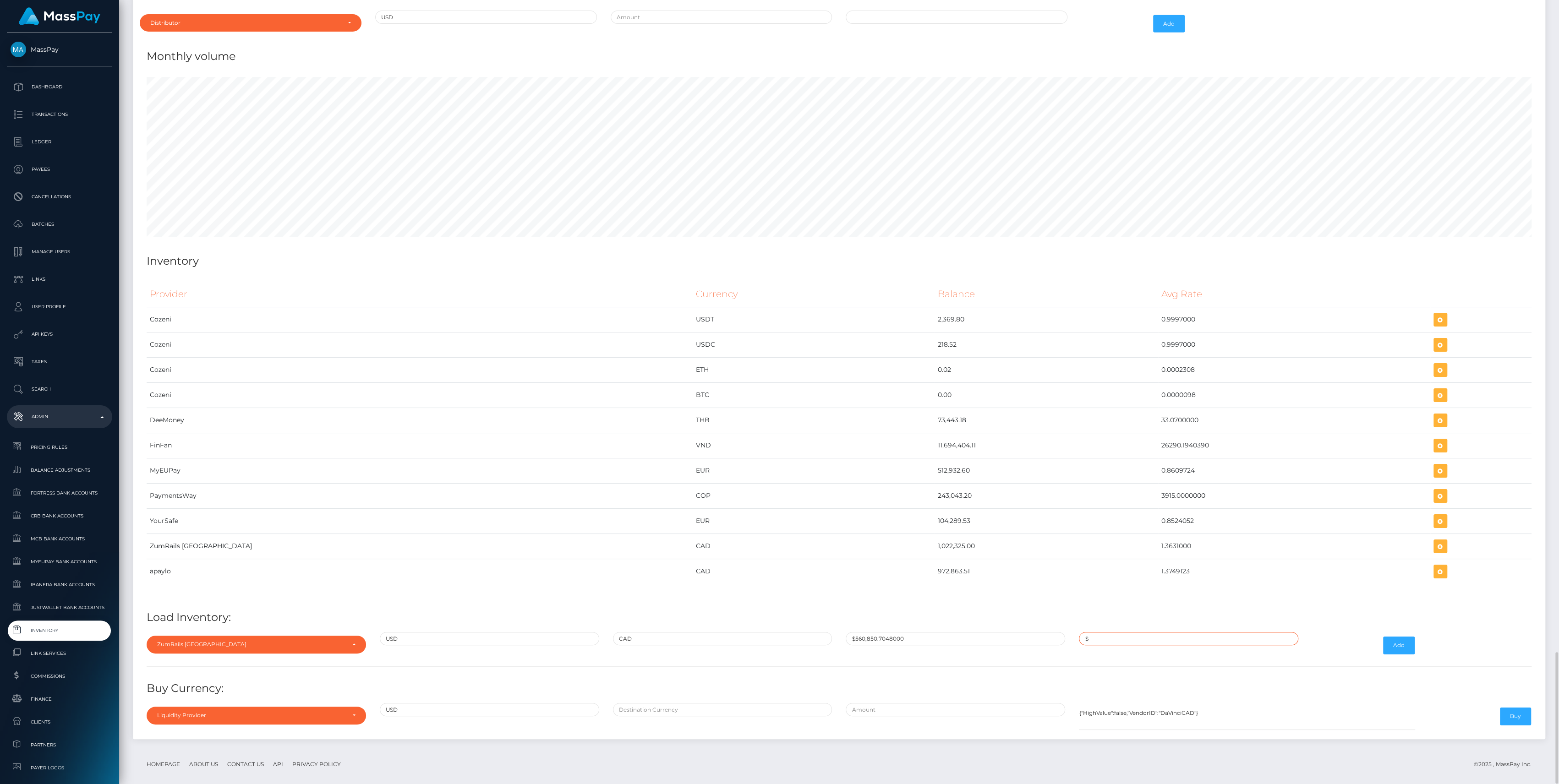
type input "$1.3653173"
click at [1405, 639] on button "Add" at bounding box center [1399, 645] width 31 height 18
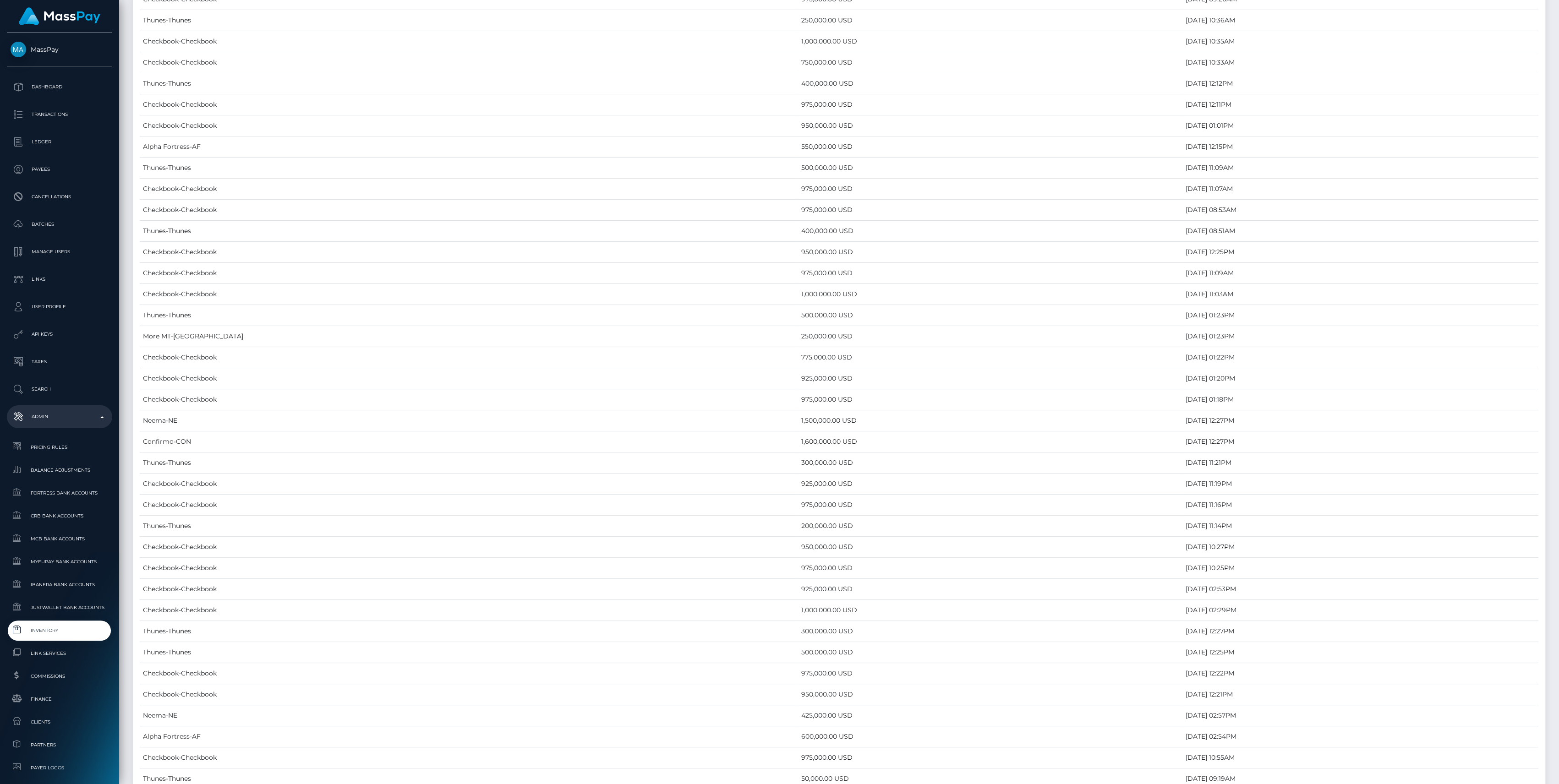
scroll to position [3884, 0]
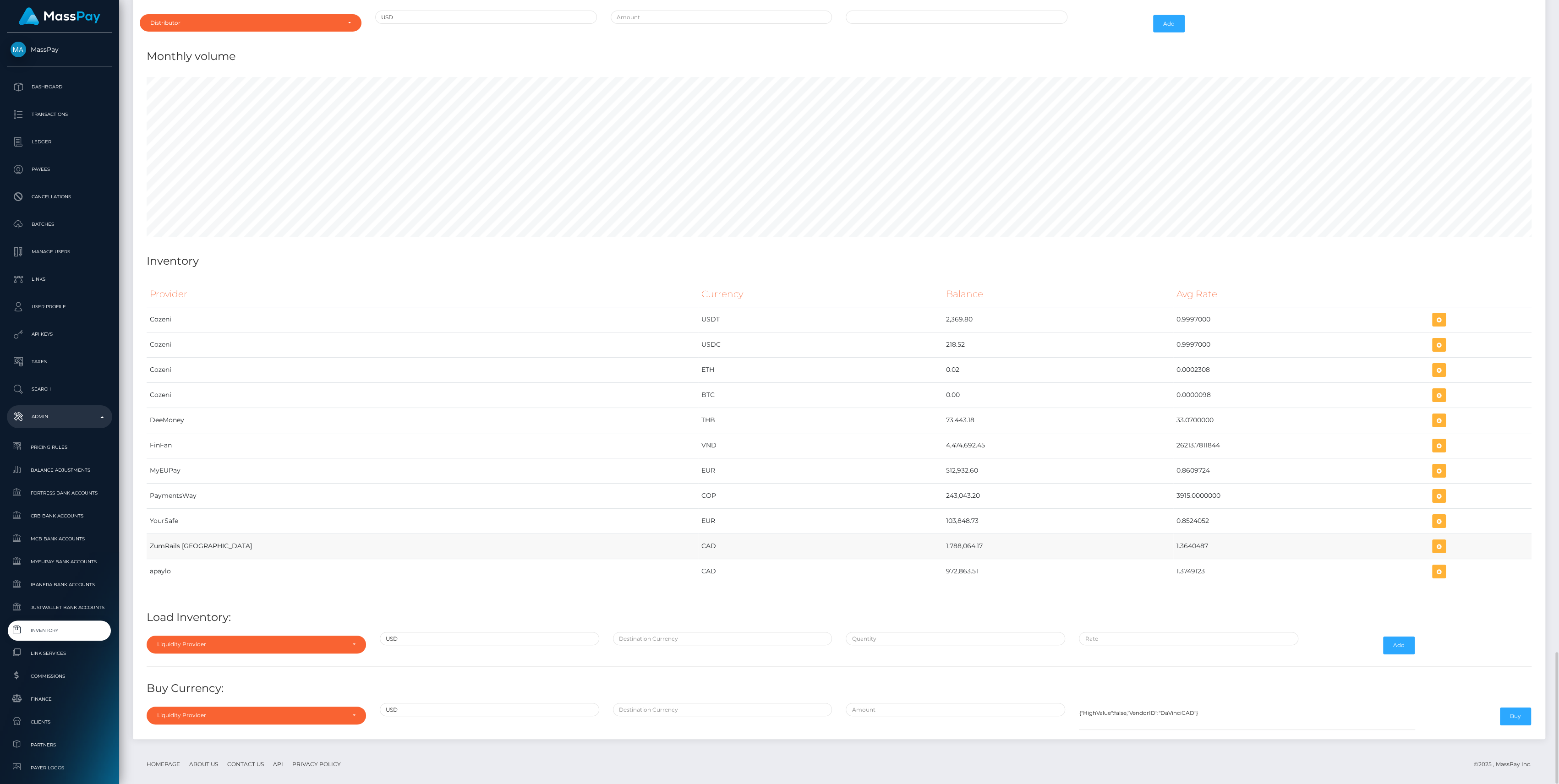
drag, startPoint x: 821, startPoint y: 538, endPoint x: 1161, endPoint y: 546, distance: 340.1
click at [1161, 546] on tr "ZumRails Canada CAD 1,788,064.17 1.3640487" at bounding box center [839, 546] width 1385 height 25
copy tr "1,788,064.17 1.3640487"
click at [1432, 540] on button "button" at bounding box center [1439, 546] width 14 height 14
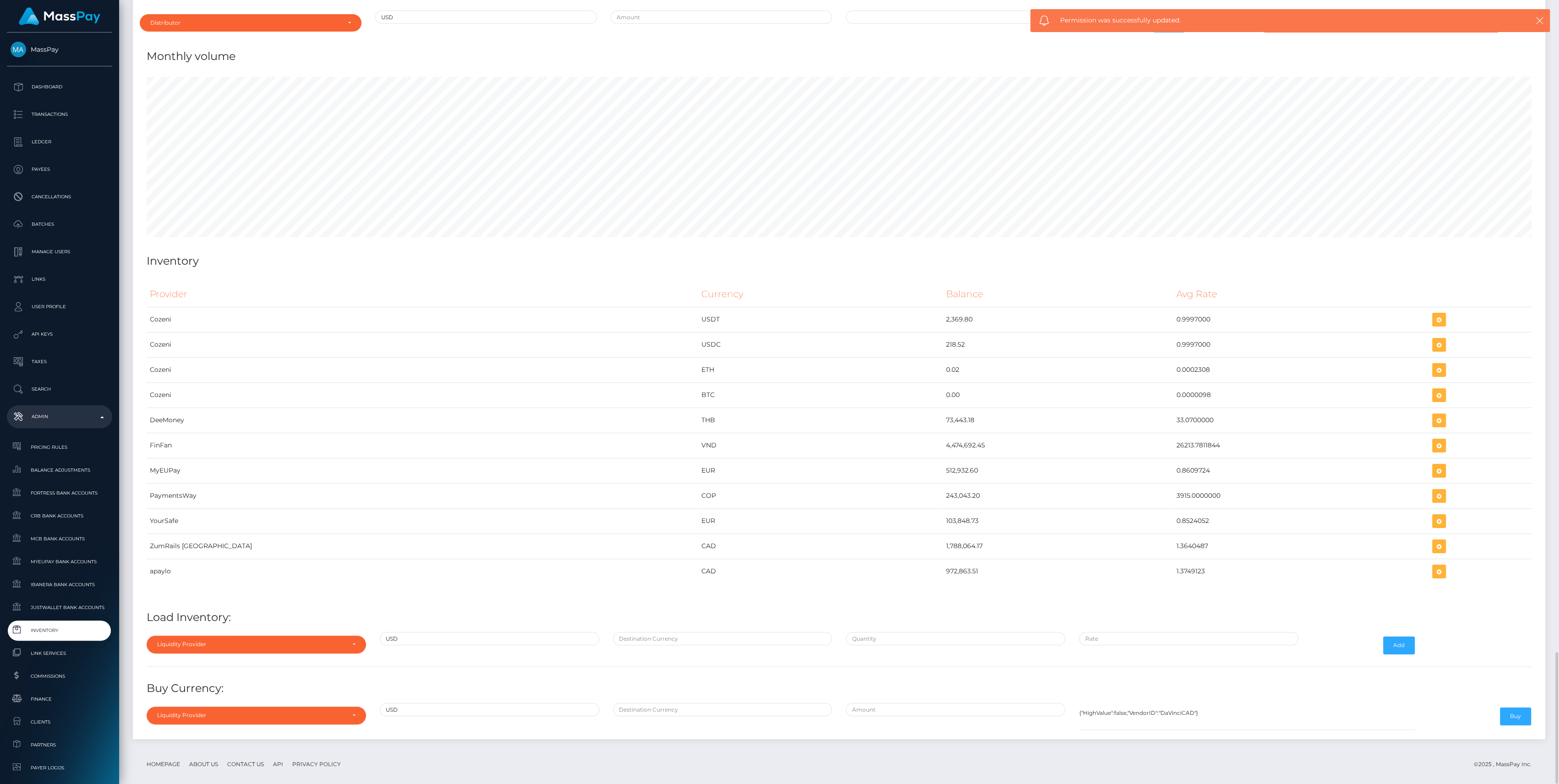
click at [278, 632] on div "Liquidity Provider Da Vinci AFEX QIWI apaylo Cozeni B4B ApprizaPay PaymentsWay …" at bounding box center [256, 645] width 233 height 27
click at [281, 641] on div "Liquidity Provider" at bounding box center [251, 644] width 188 height 7
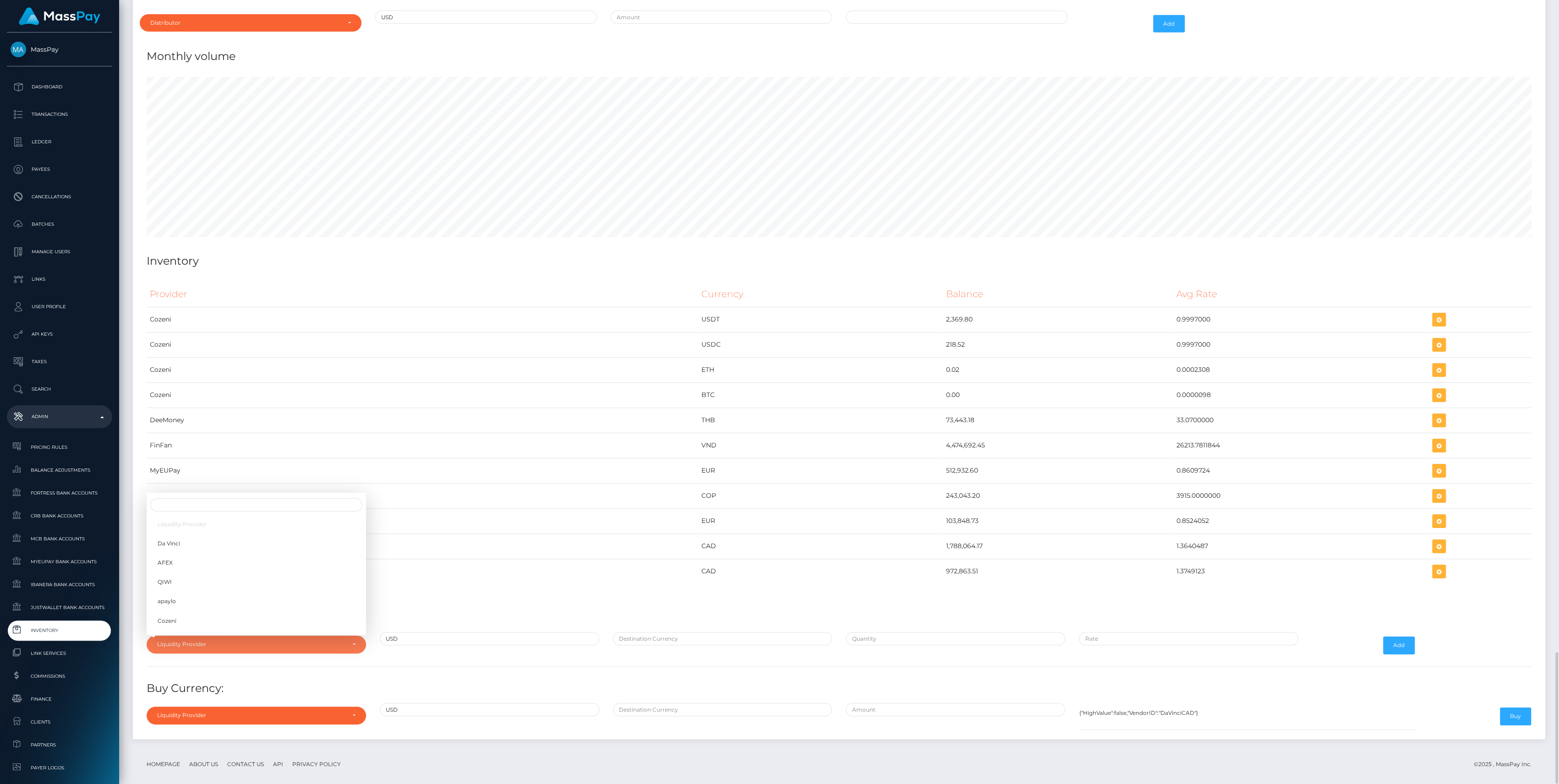
click at [189, 514] on div "Liquidity Provider Da Vinci AFEX QIWI apaylo Cozeni B4B ApprizaPay PaymentsWay …" at bounding box center [256, 573] width 220 height 119
click at [191, 496] on td "PaymentsWay" at bounding box center [422, 496] width 551 height 25
click at [215, 636] on div "Liquidity Provider" at bounding box center [256, 644] width 220 height 18
click at [220, 641] on div "Liquidity Provider" at bounding box center [251, 644] width 188 height 7
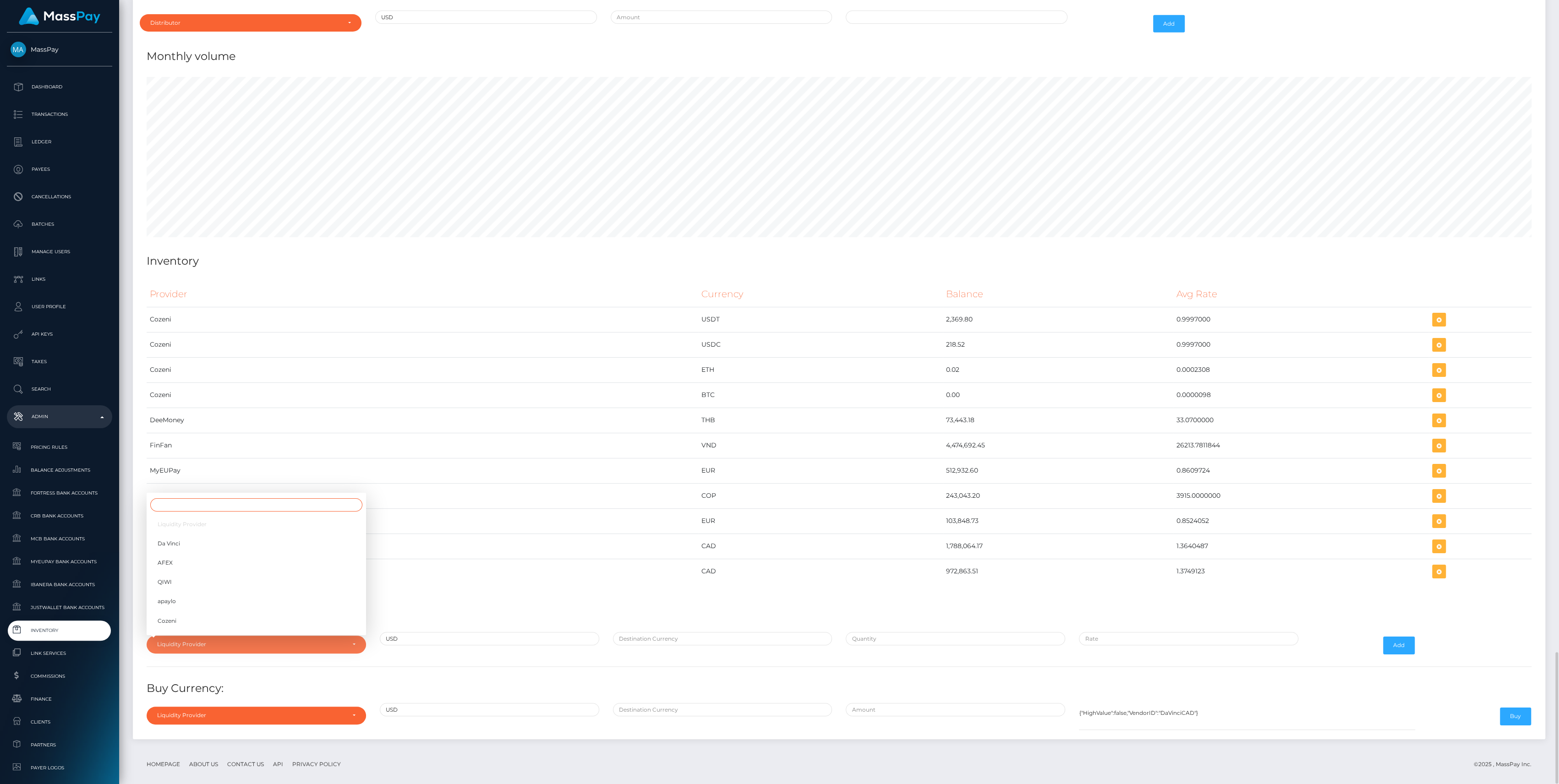
click at [218, 498] on input "Search" at bounding box center [256, 505] width 212 height 13
type input "zum"
click at [278, 615] on link "ZumRails Canada" at bounding box center [256, 623] width 220 height 17
select select "ZumRails Canada"
click at [719, 636] on div at bounding box center [722, 645] width 233 height 27
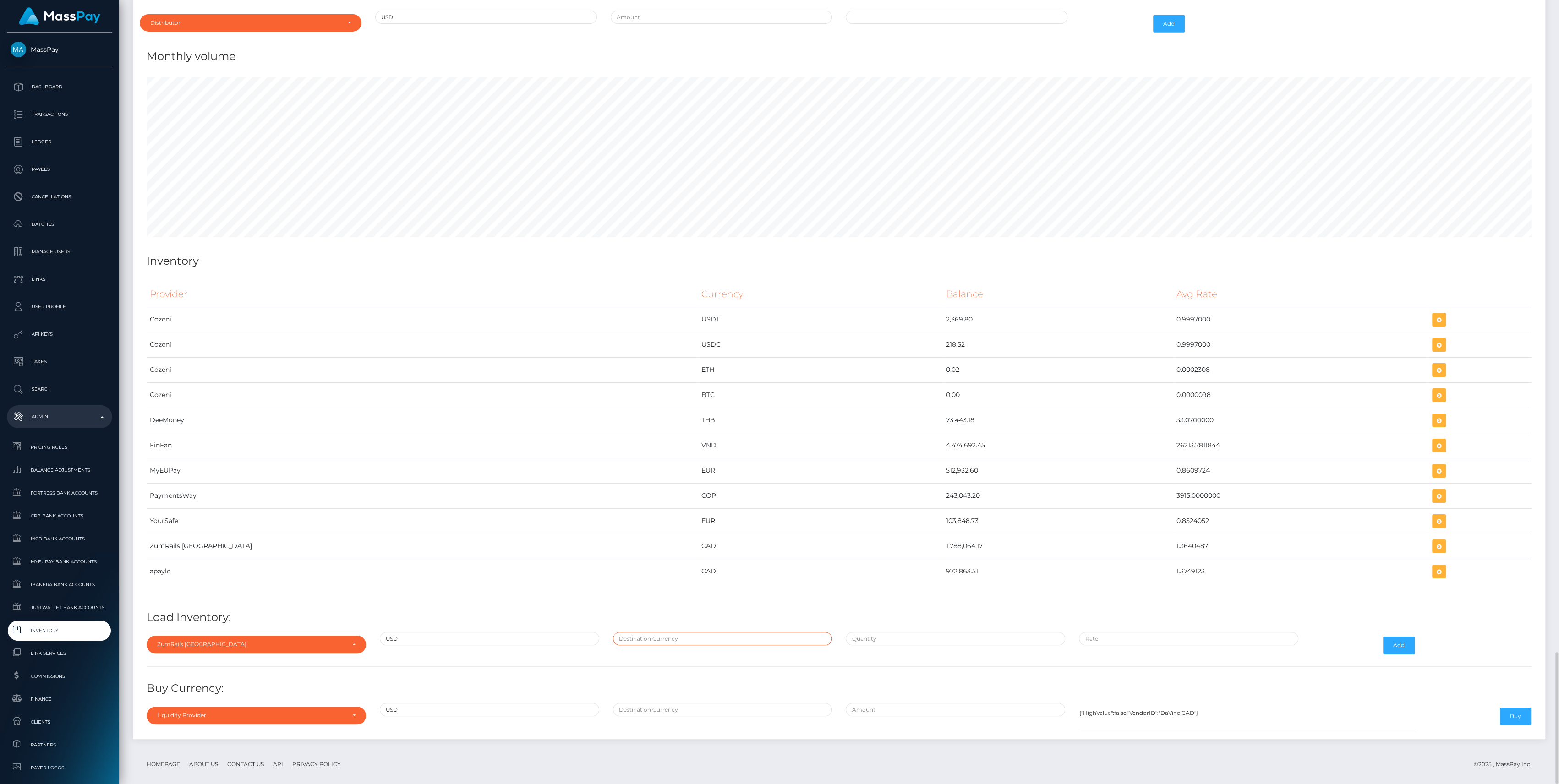
click at [716, 632] on input "text" at bounding box center [723, 639] width 220 height 13
type input "CAD"
paste input "1,788,064.1700000"
type input "$1,788,064.1700000"
type input "$"
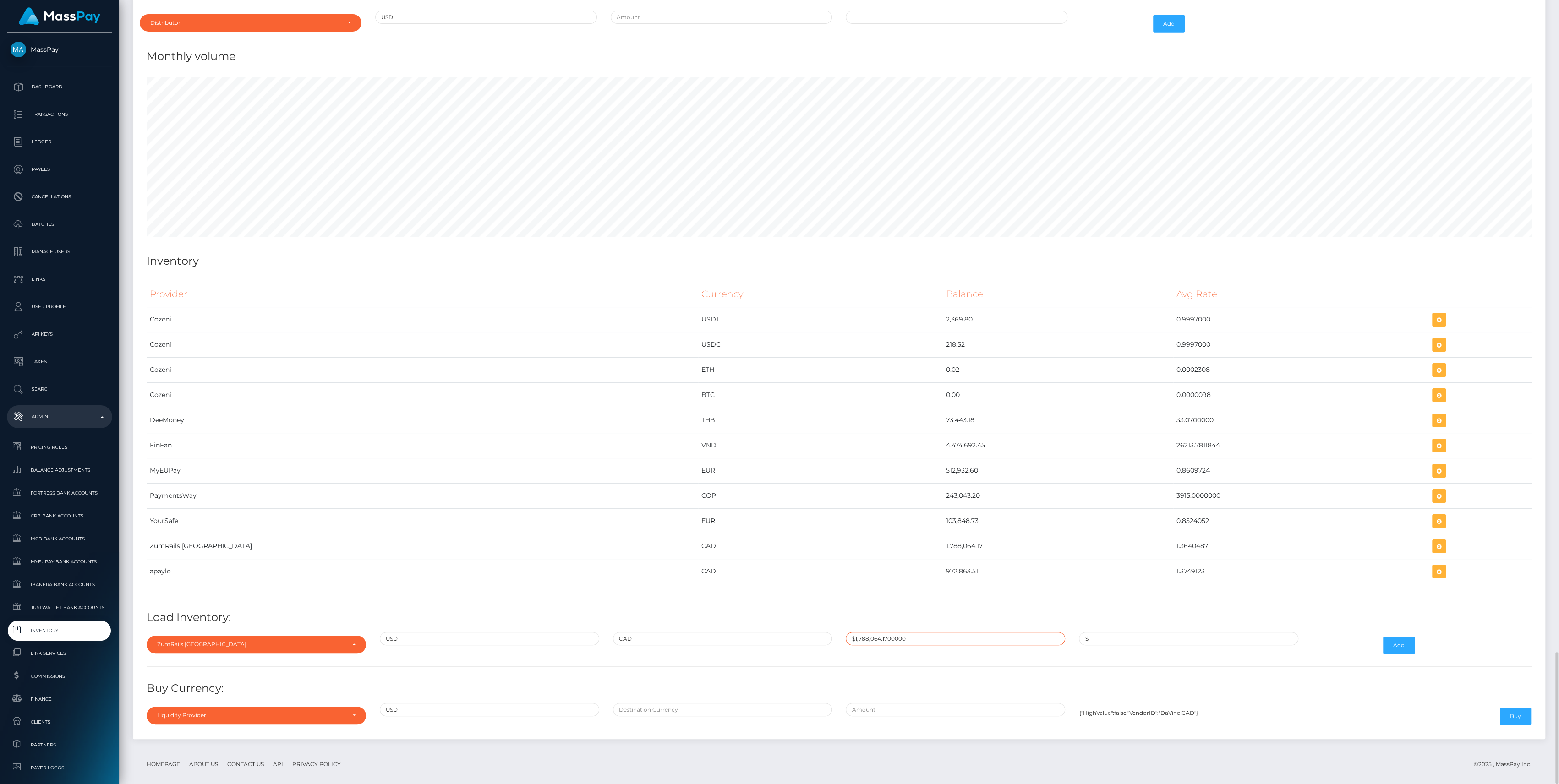
click at [957, 632] on input "$1,788,064.1700000" at bounding box center [955, 639] width 220 height 13
click at [948, 633] on input "$1,788,064.1700000" at bounding box center [955, 639] width 220 height 13
paste input "text"
drag, startPoint x: 948, startPoint y: 632, endPoint x: 524, endPoint y: 618, distance: 424.2
click at [524, 618] on div "Provider Currency Balance Avg Rate Cozeni USDT 2,369.80 Load Inventory:" at bounding box center [839, 505] width 1399 height 460
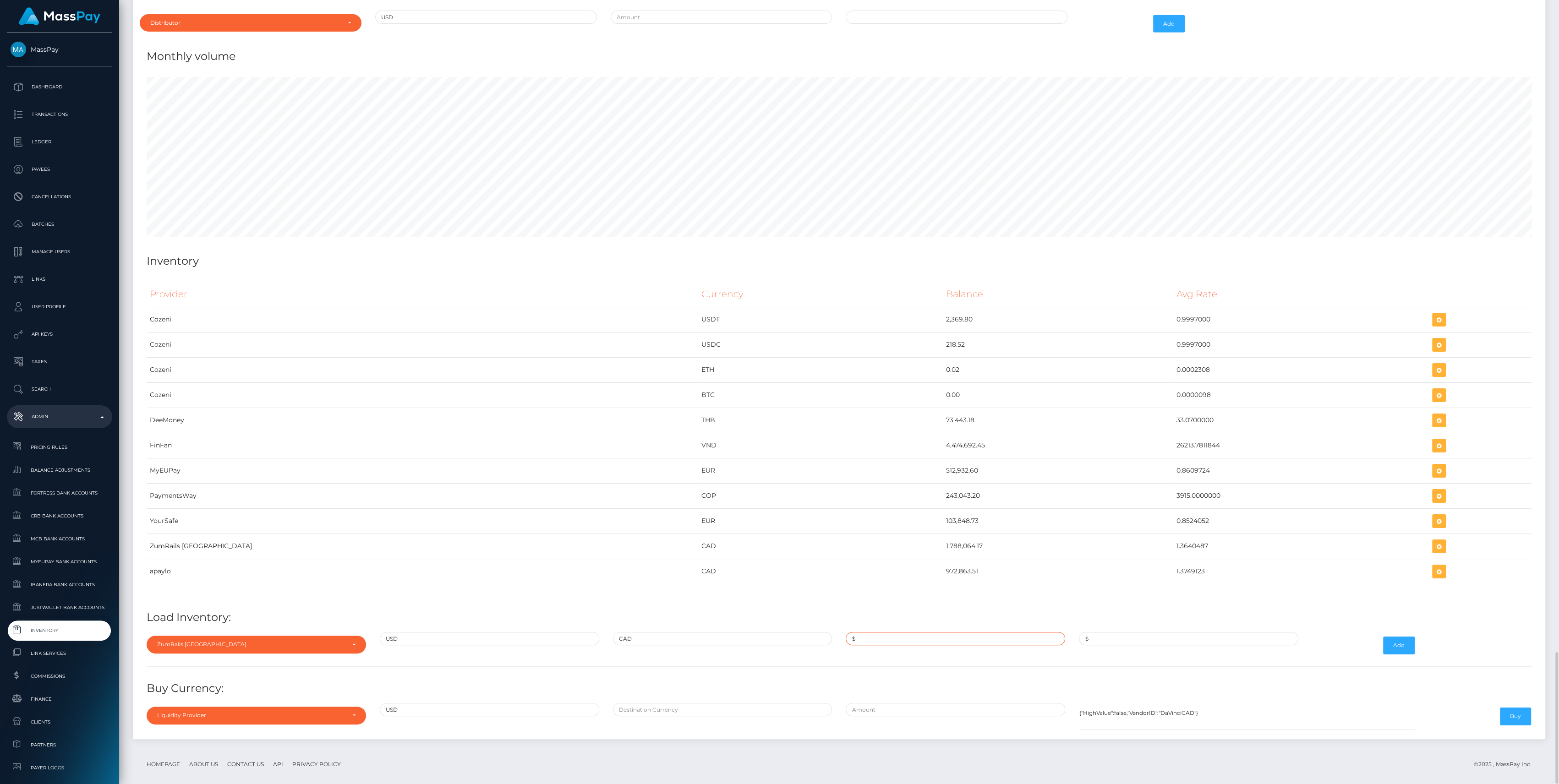
paste input "1,310,850.6800000"
type input "$1,310,850.6800000"
paste input "1.3640487"
type input "$1.3640487"
click at [1389, 636] on button "Add" at bounding box center [1399, 645] width 31 height 18
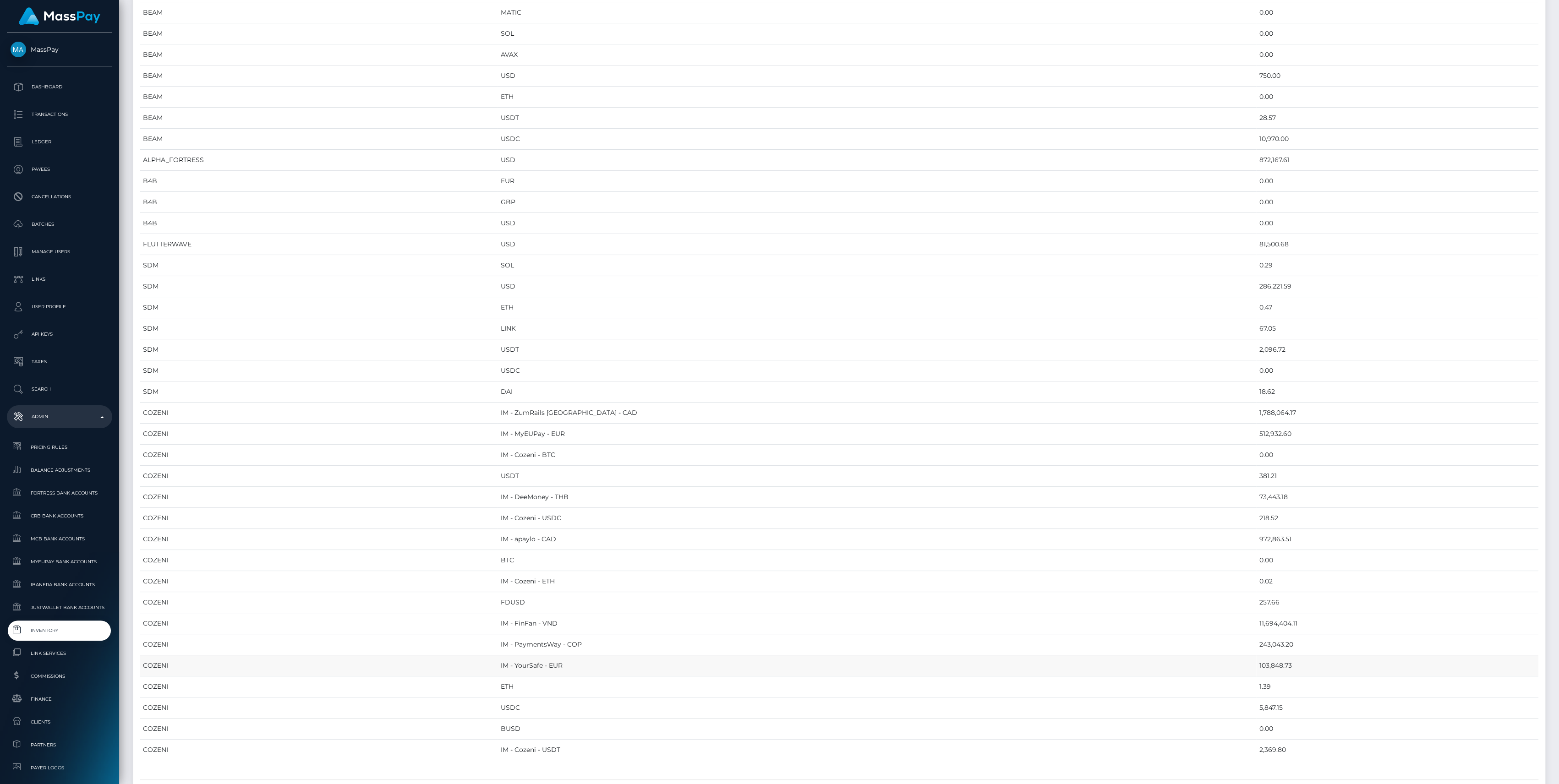
scroll to position [3884, 0]
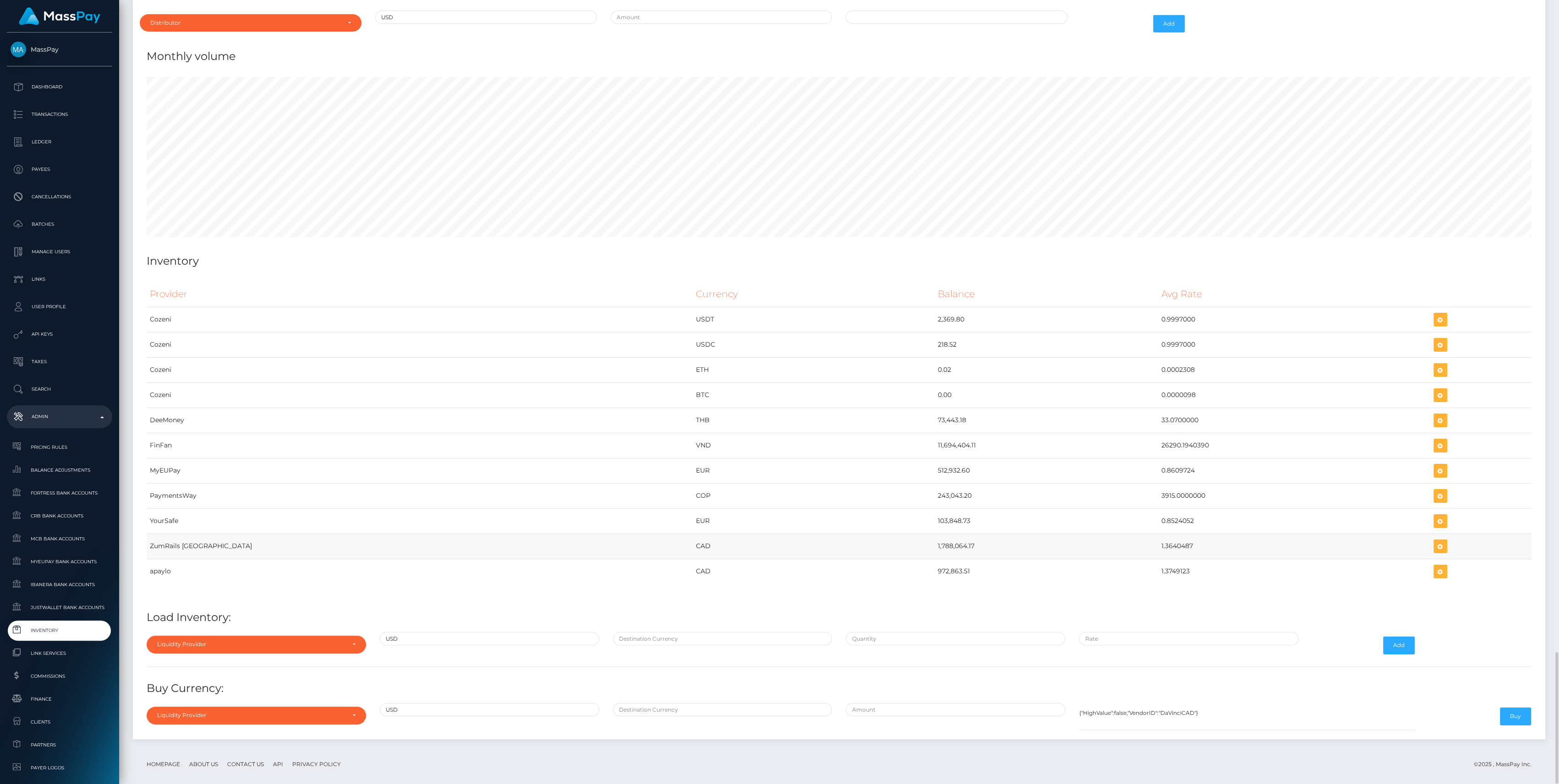
drag, startPoint x: 797, startPoint y: 538, endPoint x: 1143, endPoint y: 546, distance: 346.1
click at [1143, 546] on tr "ZumRails Canada CAD 1,788,064.17 1.3640487" at bounding box center [839, 546] width 1385 height 25
copy tr "1,788,064.17 1.3640487"
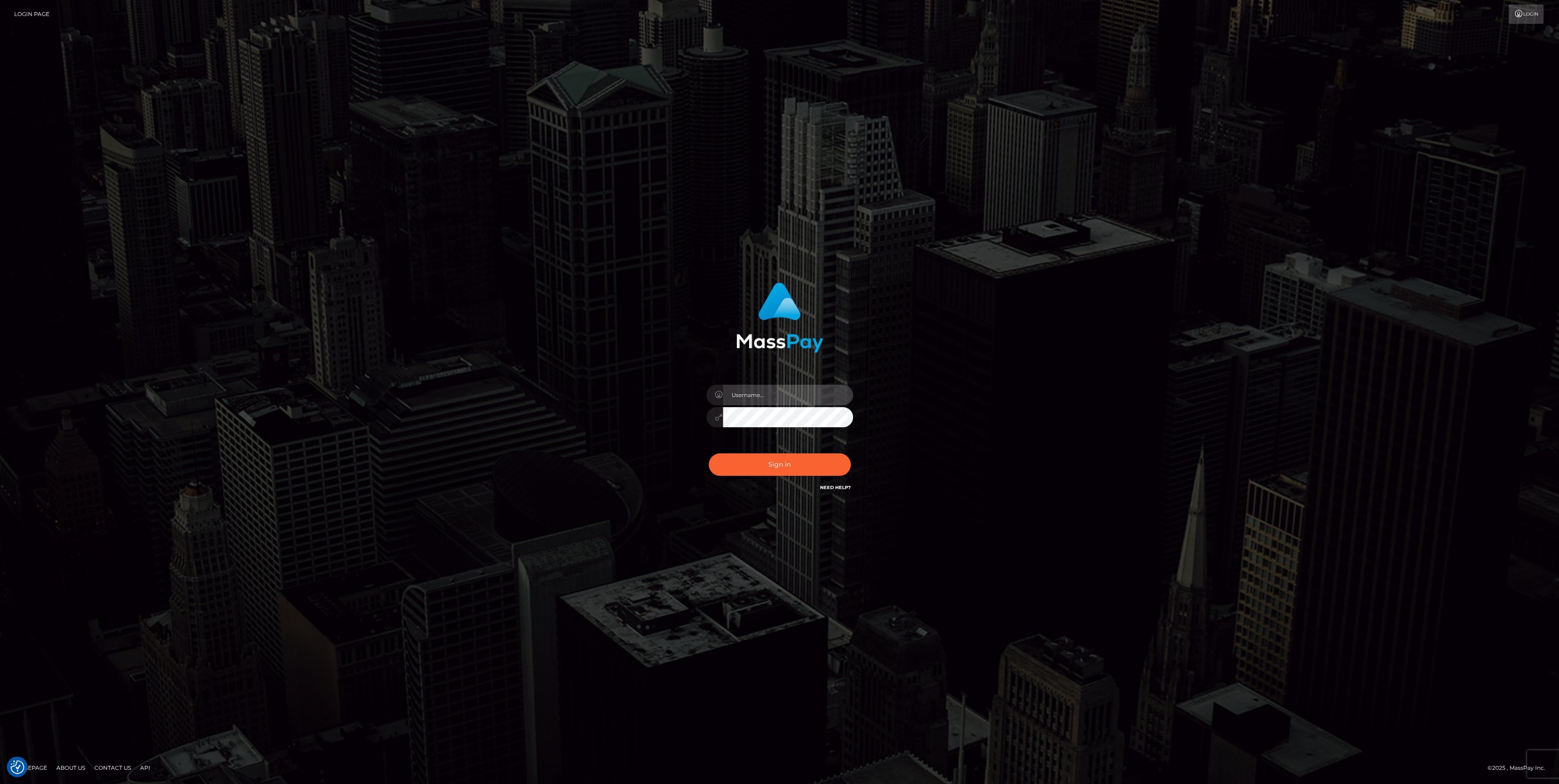
type input "bengreen"
